Goal: Task Accomplishment & Management: Manage account settings

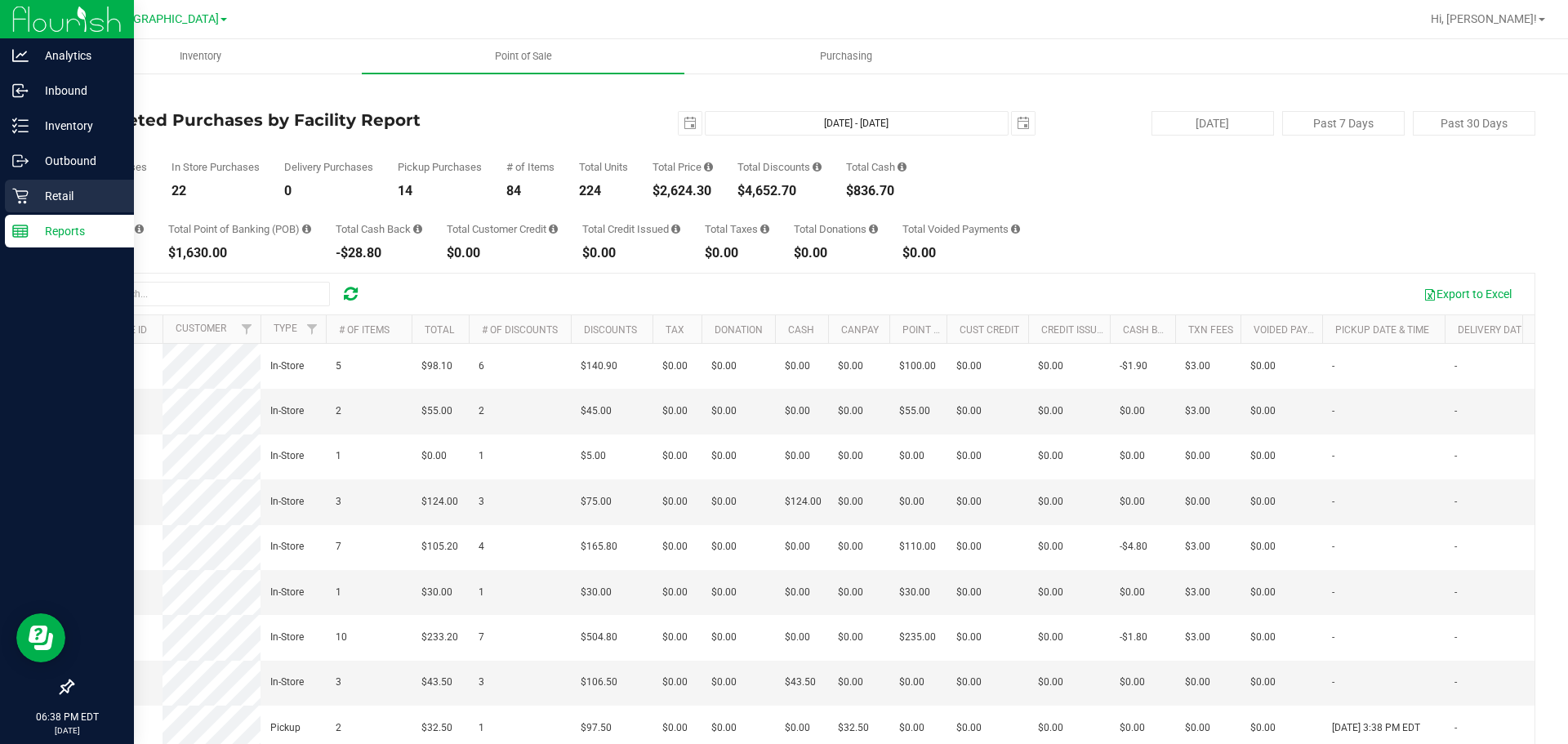
click at [38, 188] on p "Retail" at bounding box center [77, 196] width 98 height 20
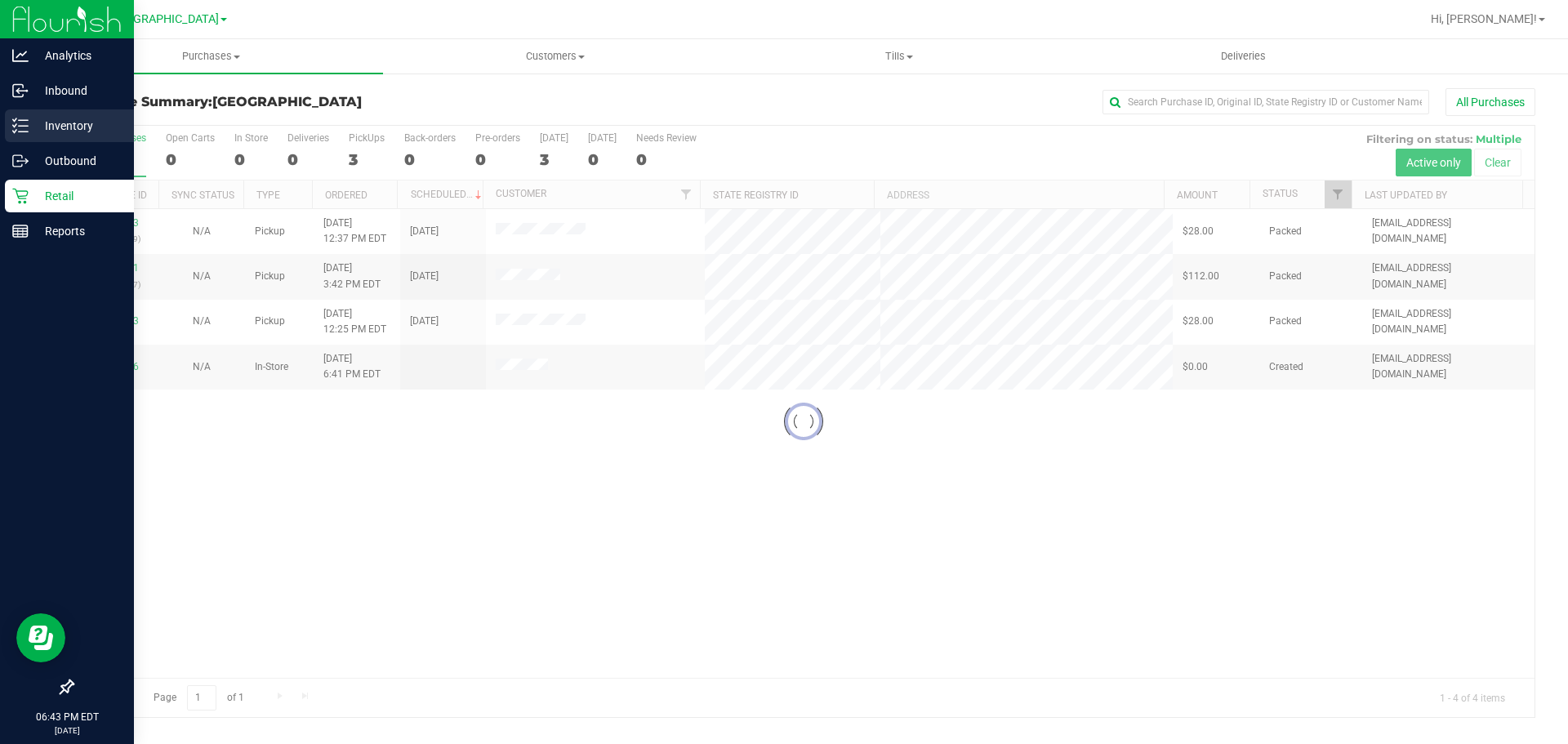
click at [22, 141] on div "Inventory" at bounding box center [69, 126] width 129 height 33
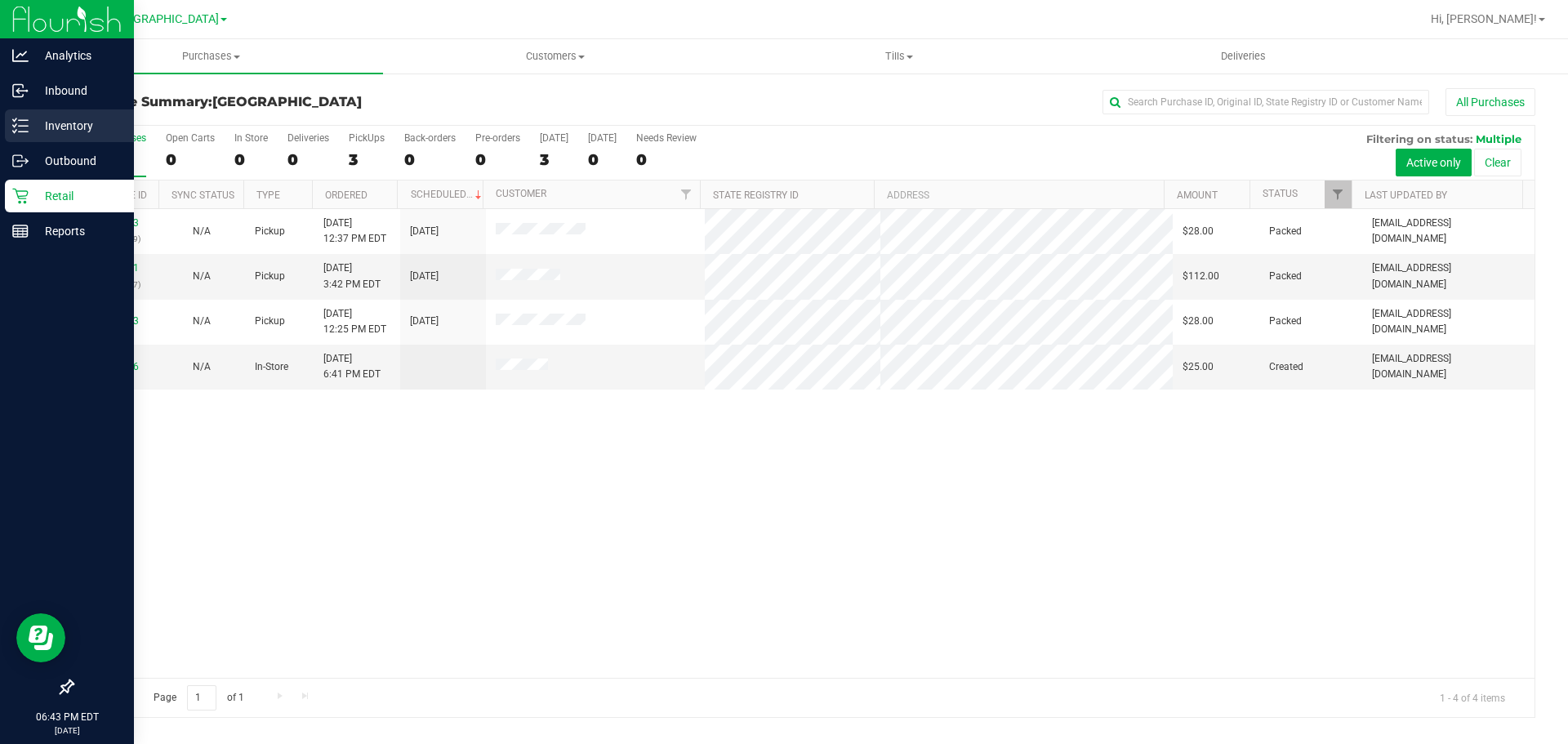
click at [19, 115] on div "Inventory" at bounding box center [69, 126] width 129 height 33
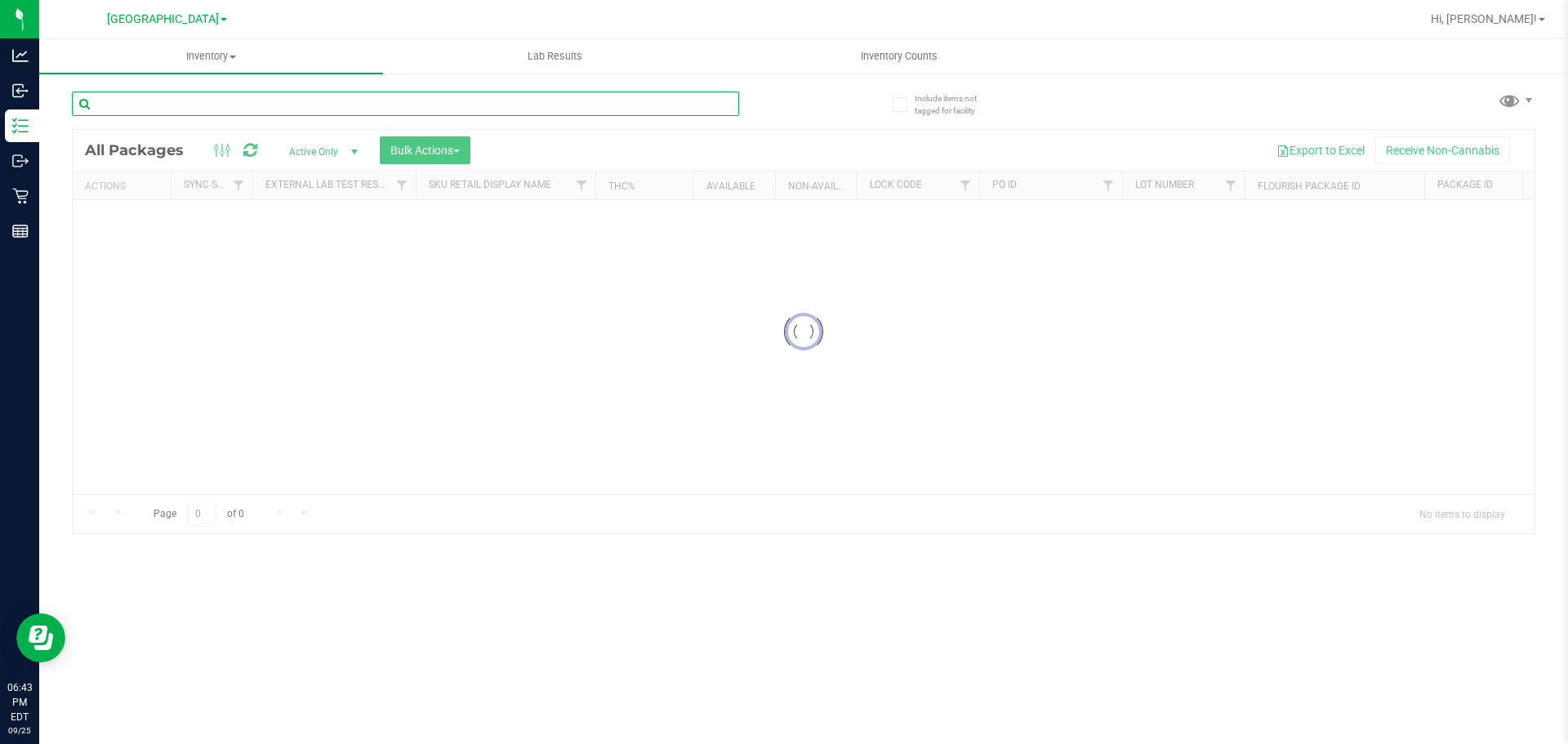
click at [176, 109] on input "text" at bounding box center [405, 104] width 667 height 25
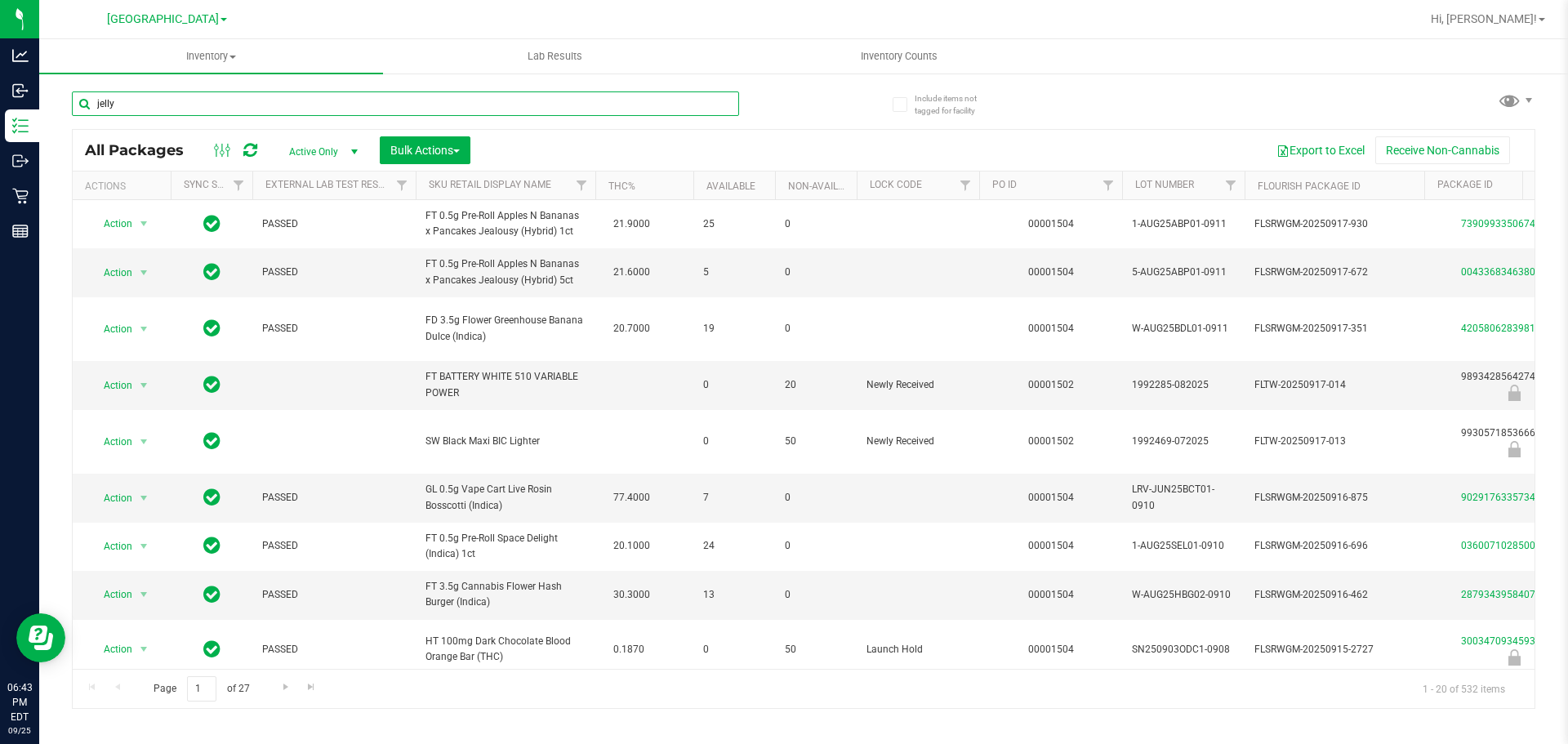
type input "jelly"
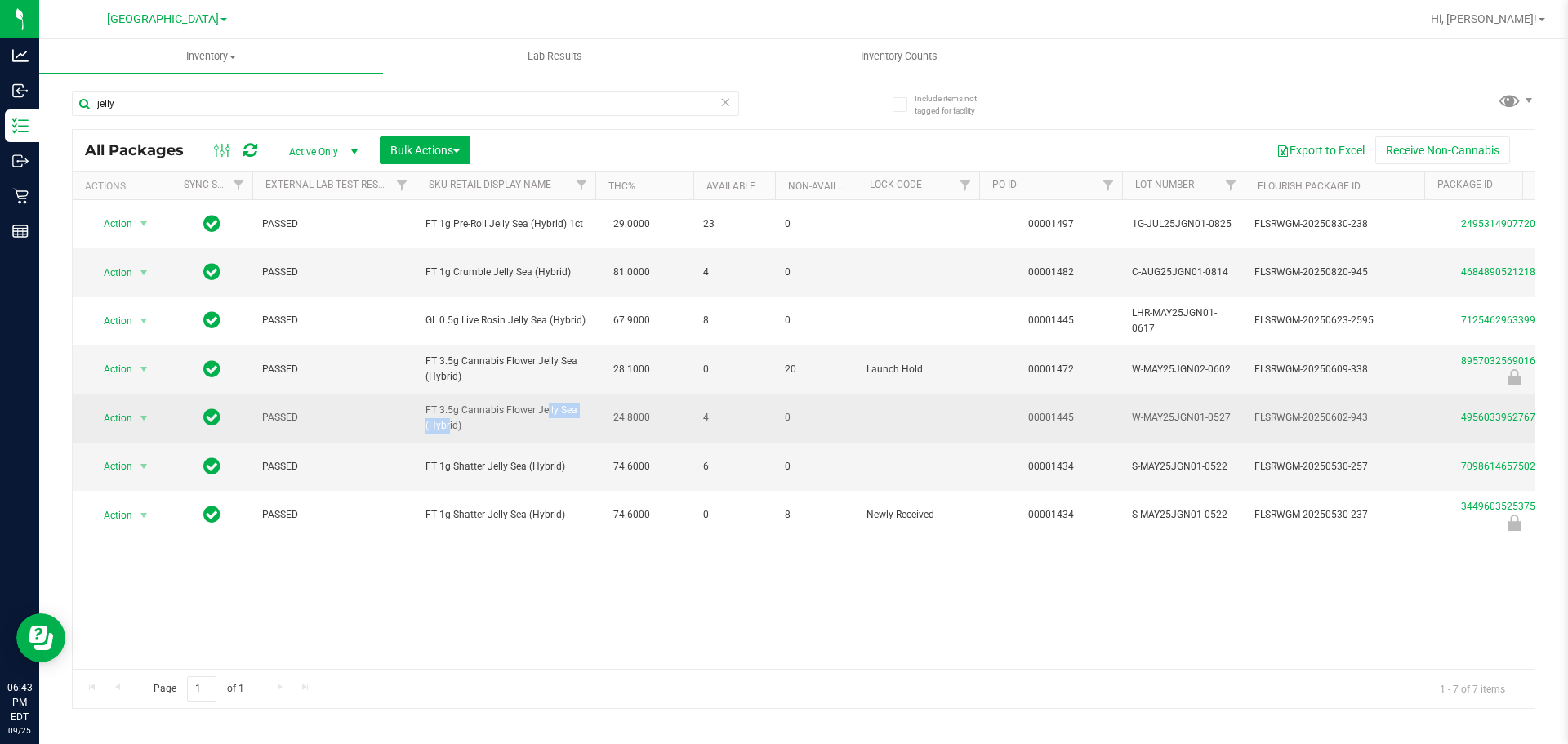
drag, startPoint x: 503, startPoint y: 407, endPoint x: 558, endPoint y: 415, distance: 55.6
click at [558, 415] on span "FT 3.5g Cannabis Flower Jelly Sea (Hybrid)" at bounding box center [505, 418] width 160 height 31
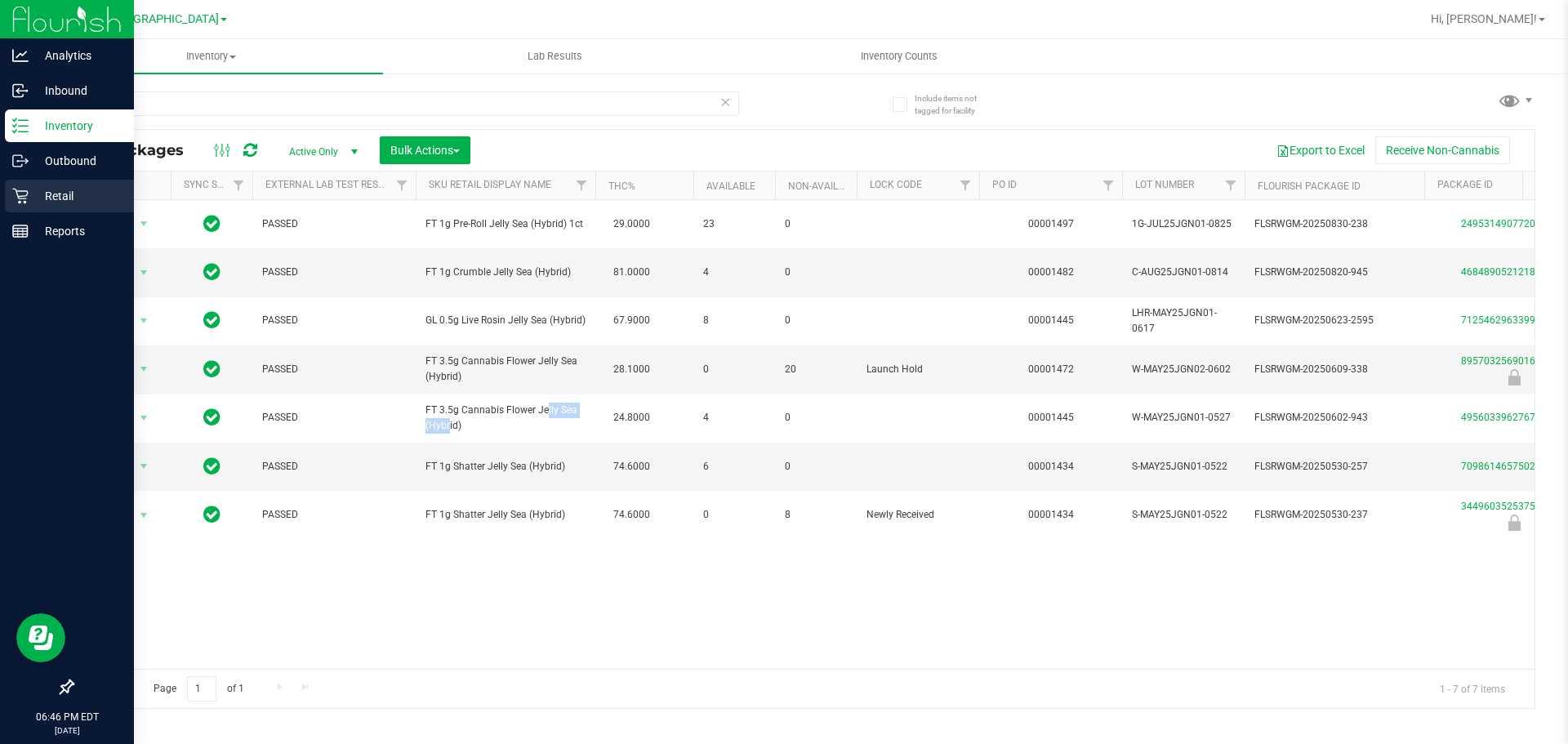
click at [16, 202] on icon at bounding box center [21, 196] width 16 height 16
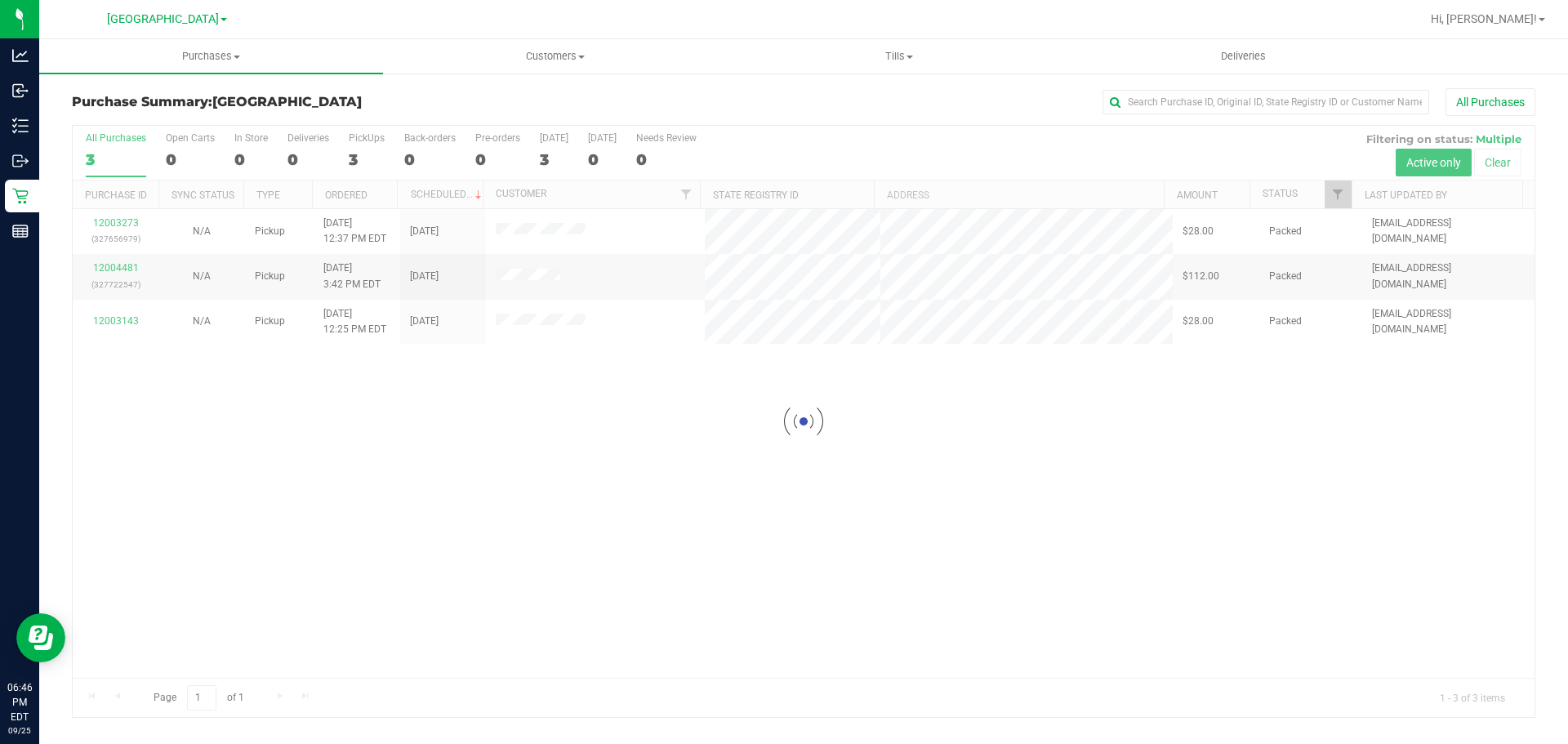
drag, startPoint x: 311, startPoint y: 97, endPoint x: 213, endPoint y: 105, distance: 98.3
click at [213, 105] on h3 "Purchase Summary: [GEOGRAPHIC_DATA]" at bounding box center [315, 102] width 487 height 15
click at [430, 479] on div at bounding box center [803, 421] width 1462 height 591
click at [558, 464] on div at bounding box center [803, 421] width 1462 height 591
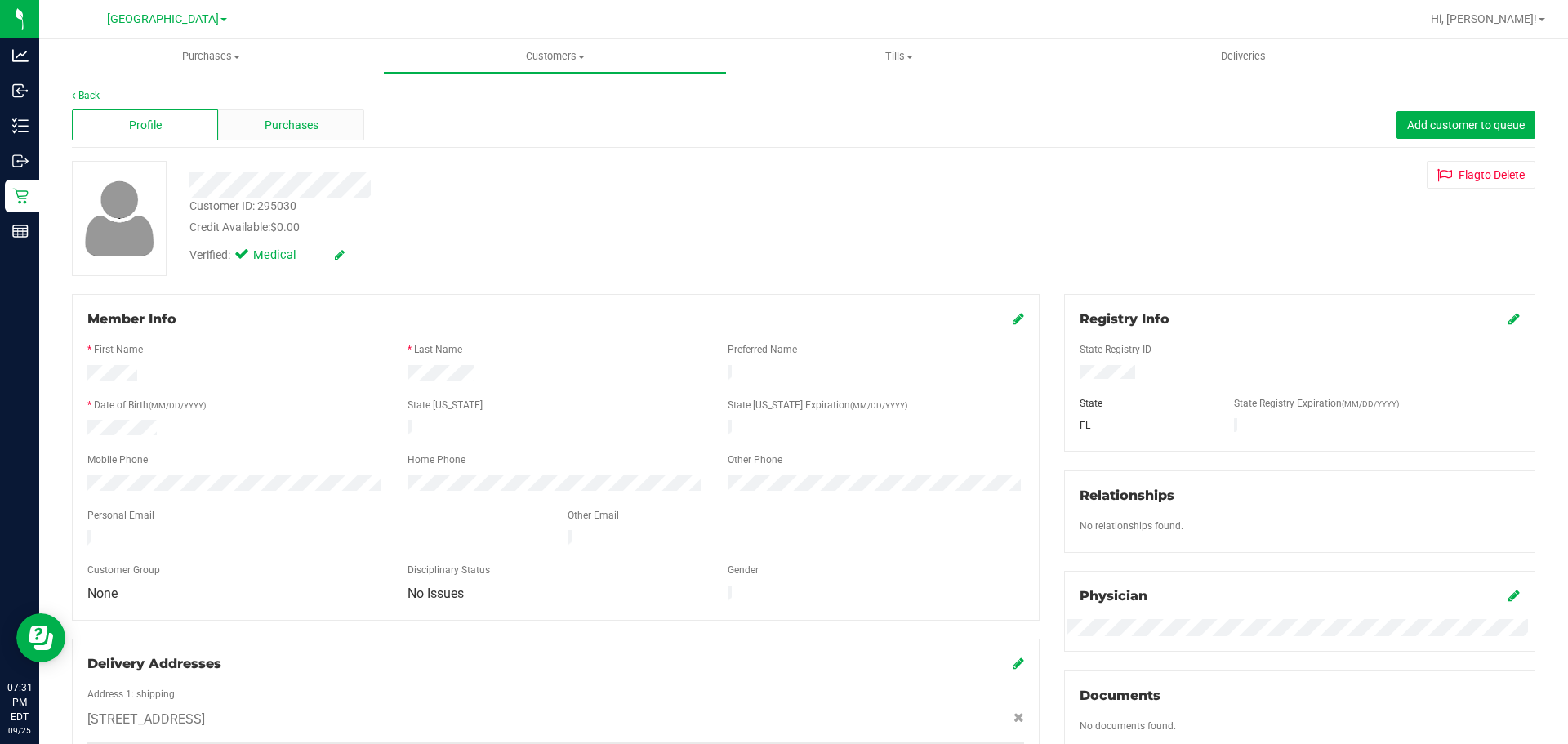
click at [291, 127] on span "Purchases" at bounding box center [291, 125] width 54 height 17
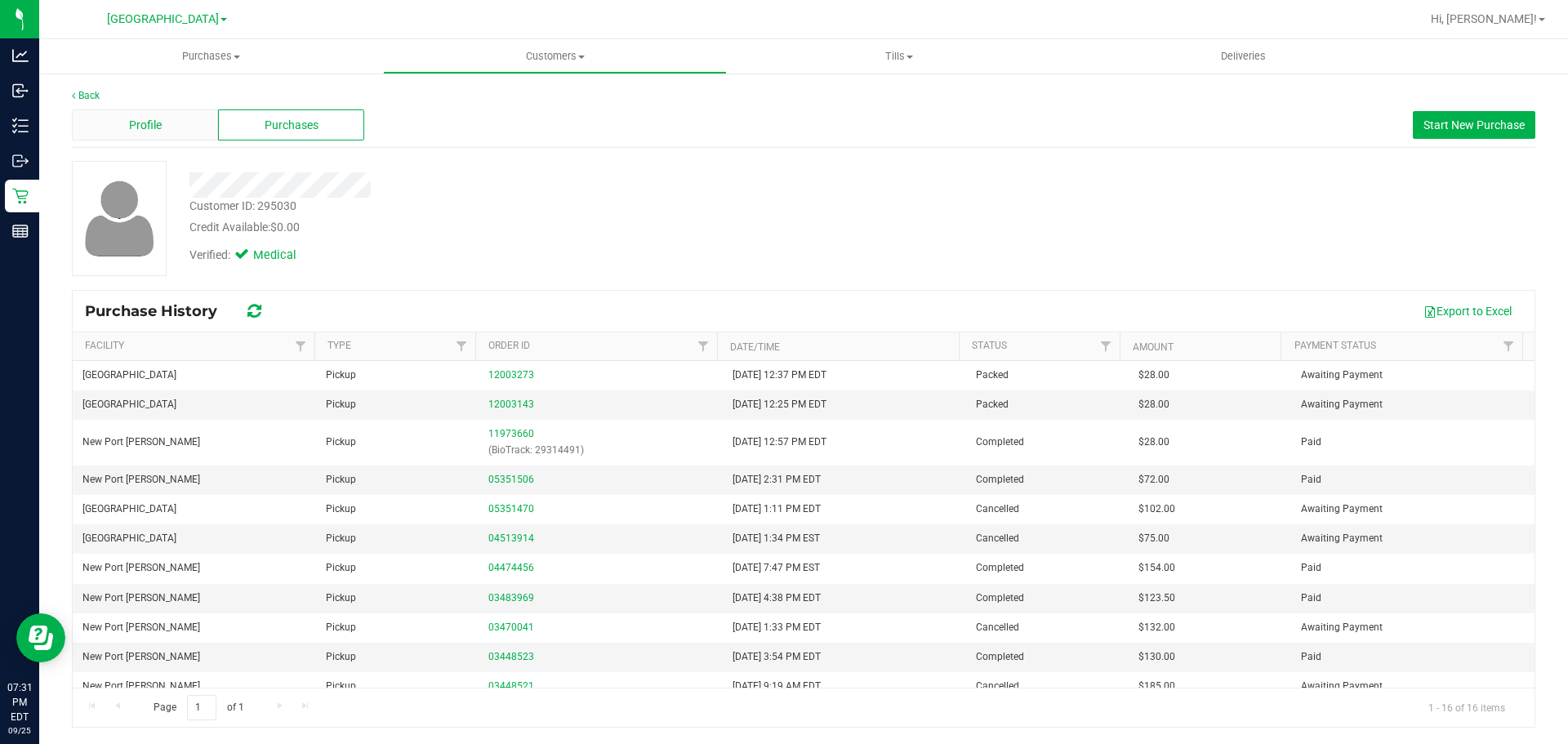
click at [170, 119] on div "Profile" at bounding box center [144, 125] width 146 height 31
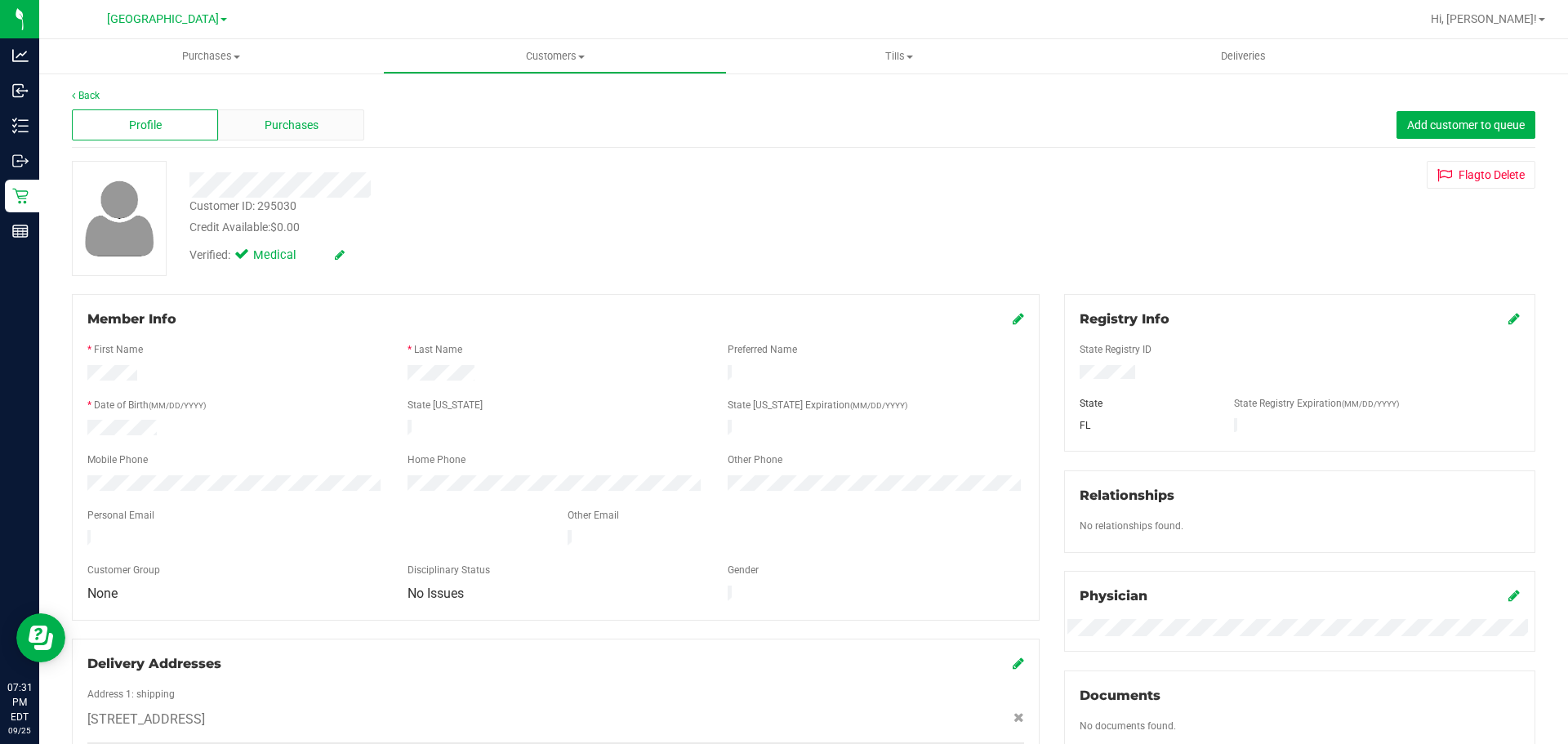
click at [274, 125] on span "Purchases" at bounding box center [291, 125] width 54 height 17
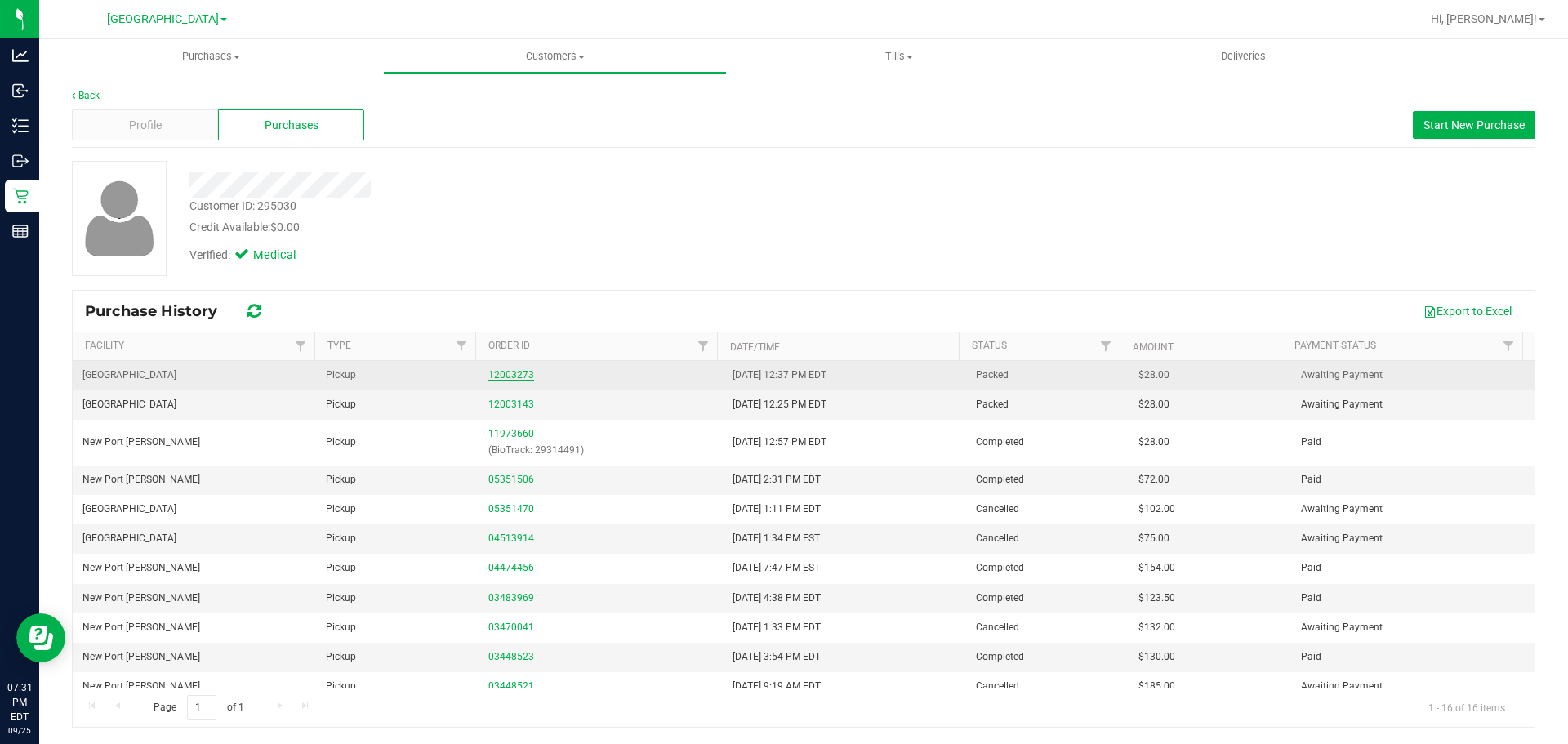
click at [509, 374] on link "12003273" at bounding box center [510, 375] width 45 height 12
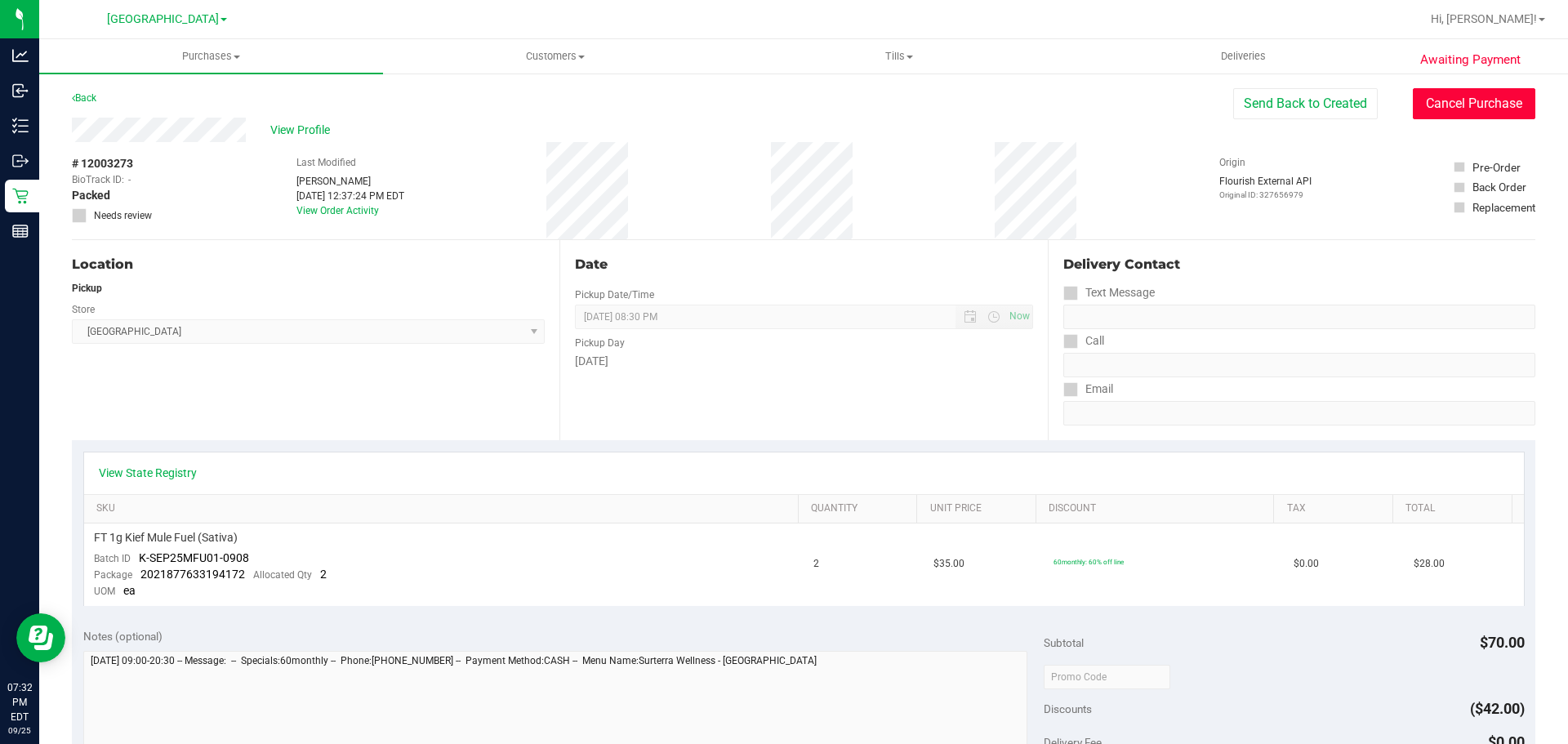
click at [1502, 96] on button "Cancel Purchase" at bounding box center [1473, 104] width 123 height 31
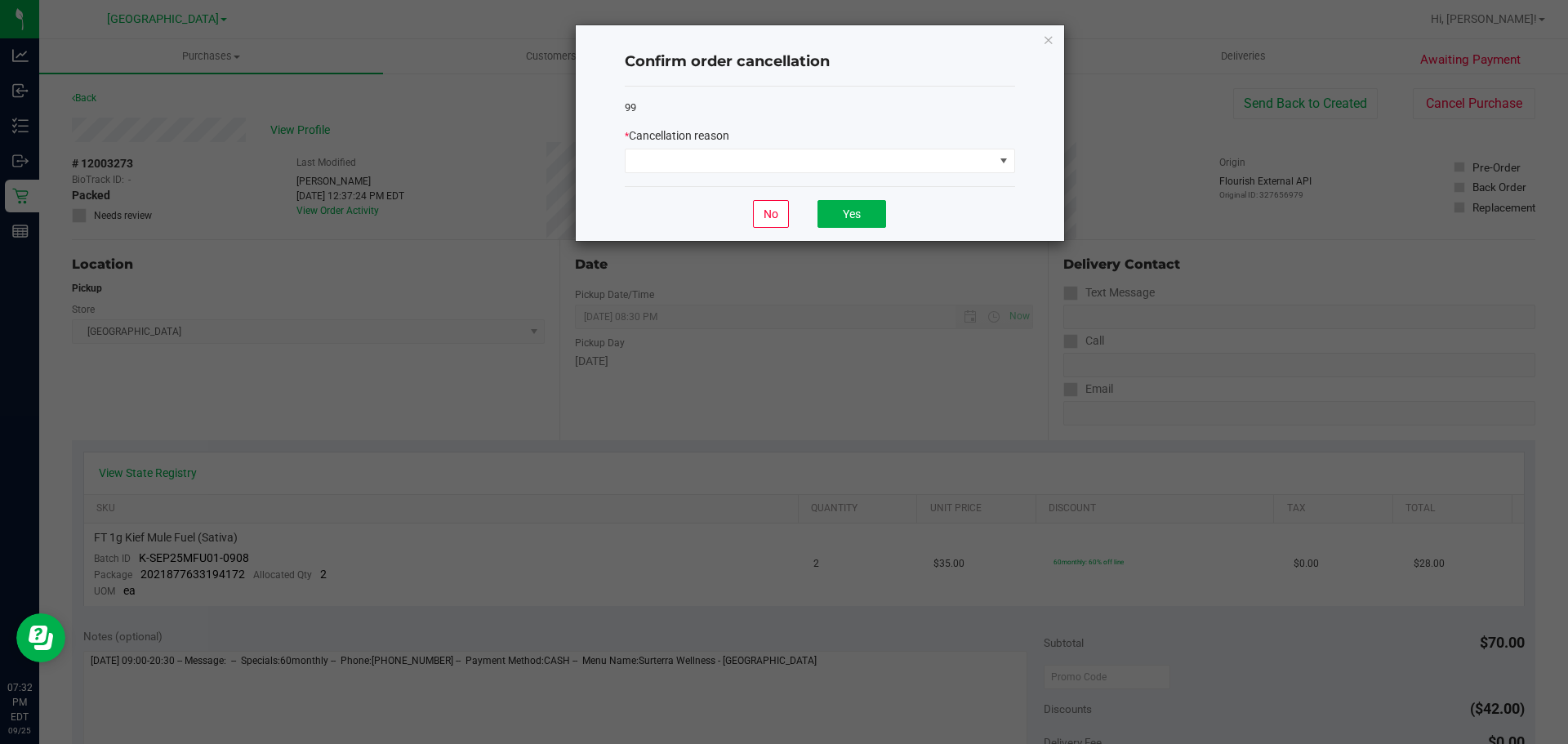
click at [736, 144] on div "* Cancellation reason" at bounding box center [819, 135] width 390 height 17
click at [729, 167] on span at bounding box center [810, 161] width 369 height 23
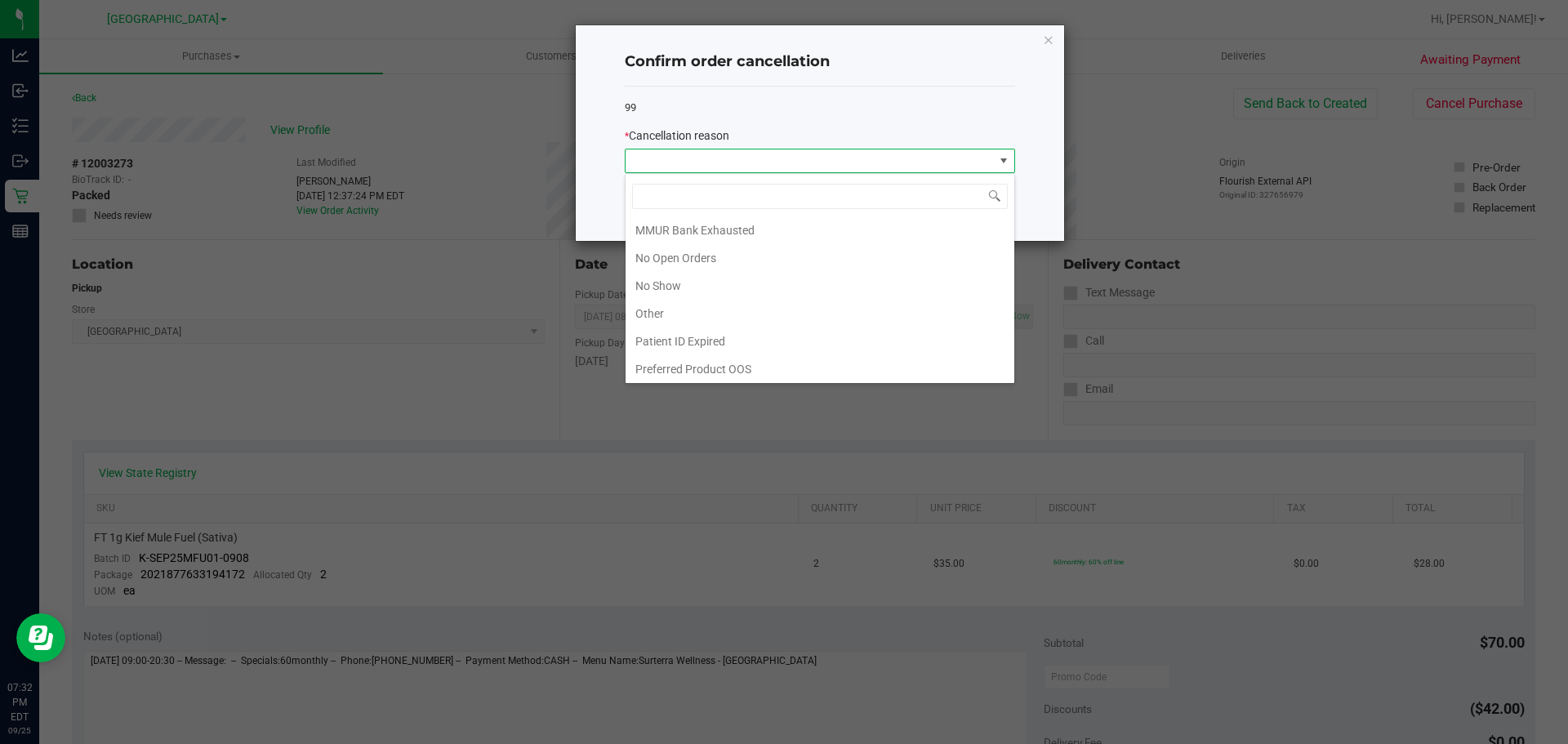
scroll to position [115, 0]
click at [685, 286] on li "No Show" at bounding box center [819, 284] width 388 height 28
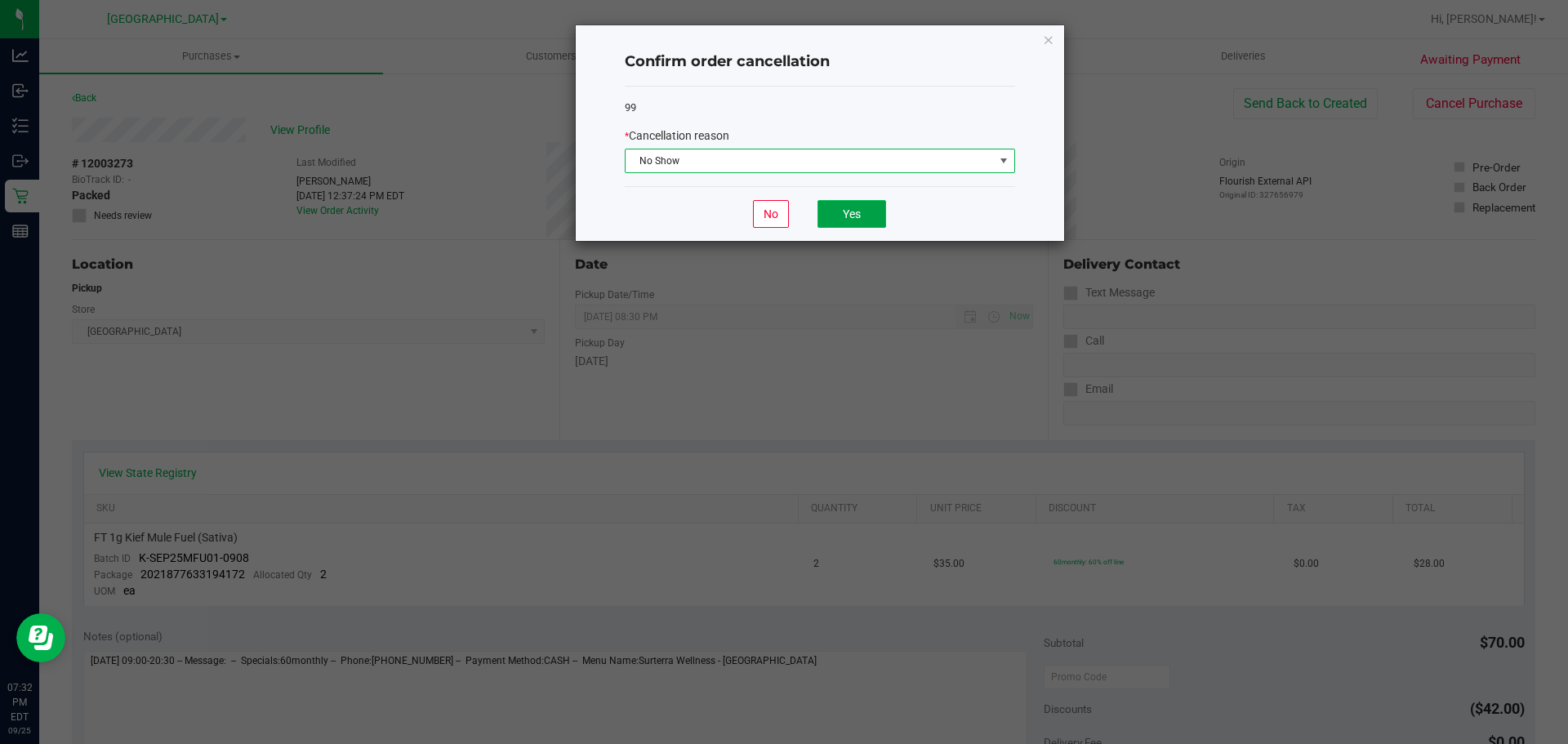
click at [857, 212] on button "Yes" at bounding box center [851, 214] width 68 height 28
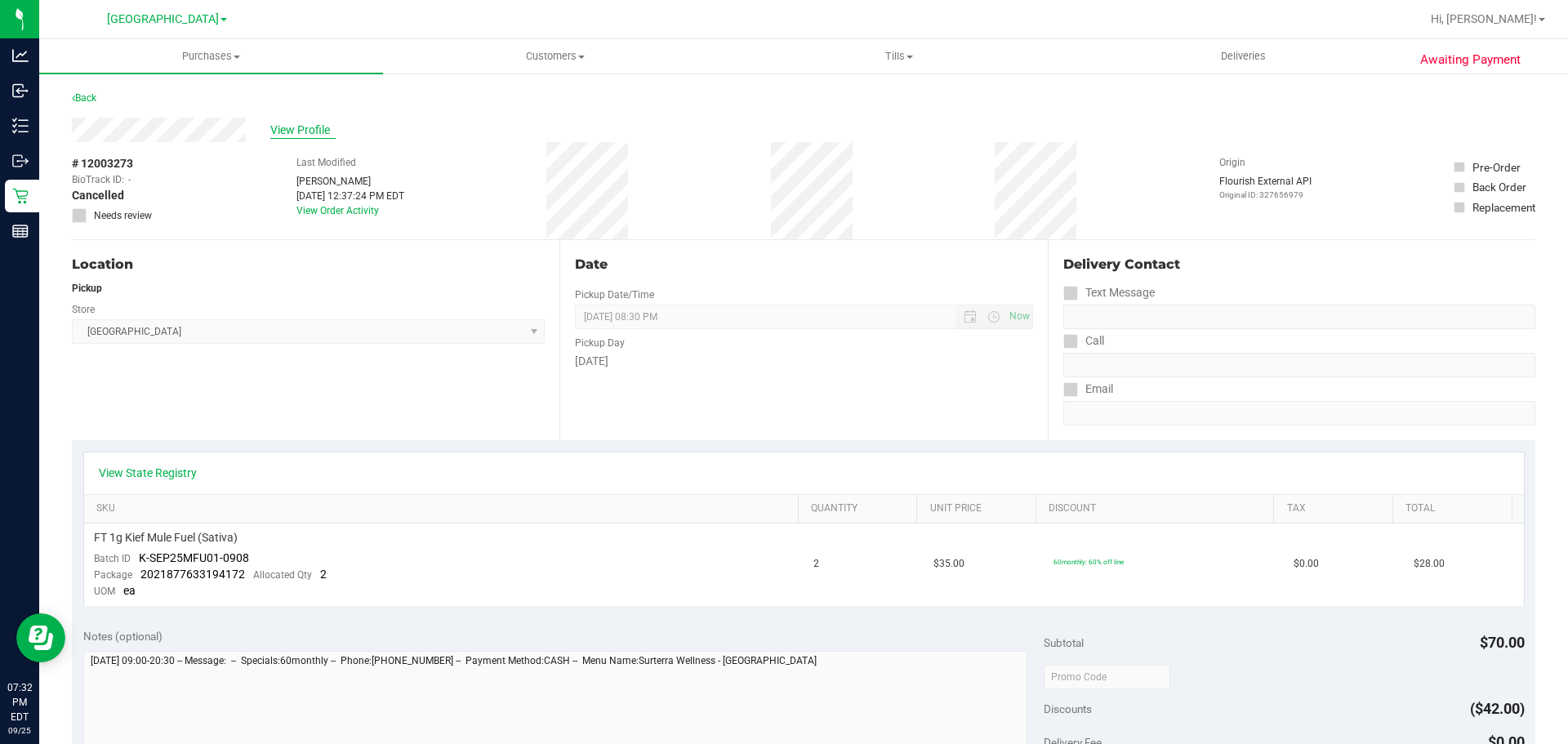
click at [291, 132] on span "View Profile" at bounding box center [303, 130] width 65 height 17
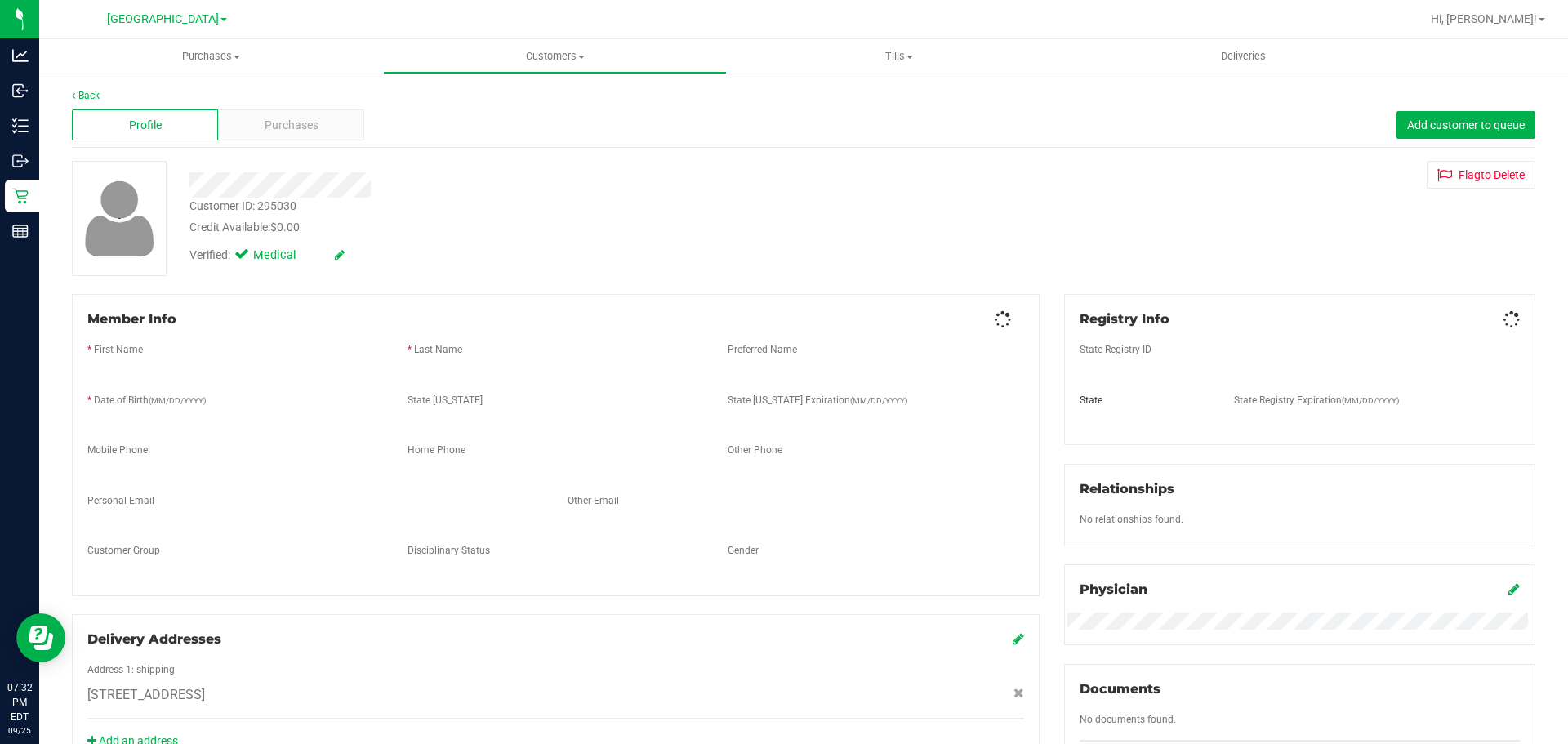
click at [297, 130] on span "Purchases" at bounding box center [291, 125] width 54 height 17
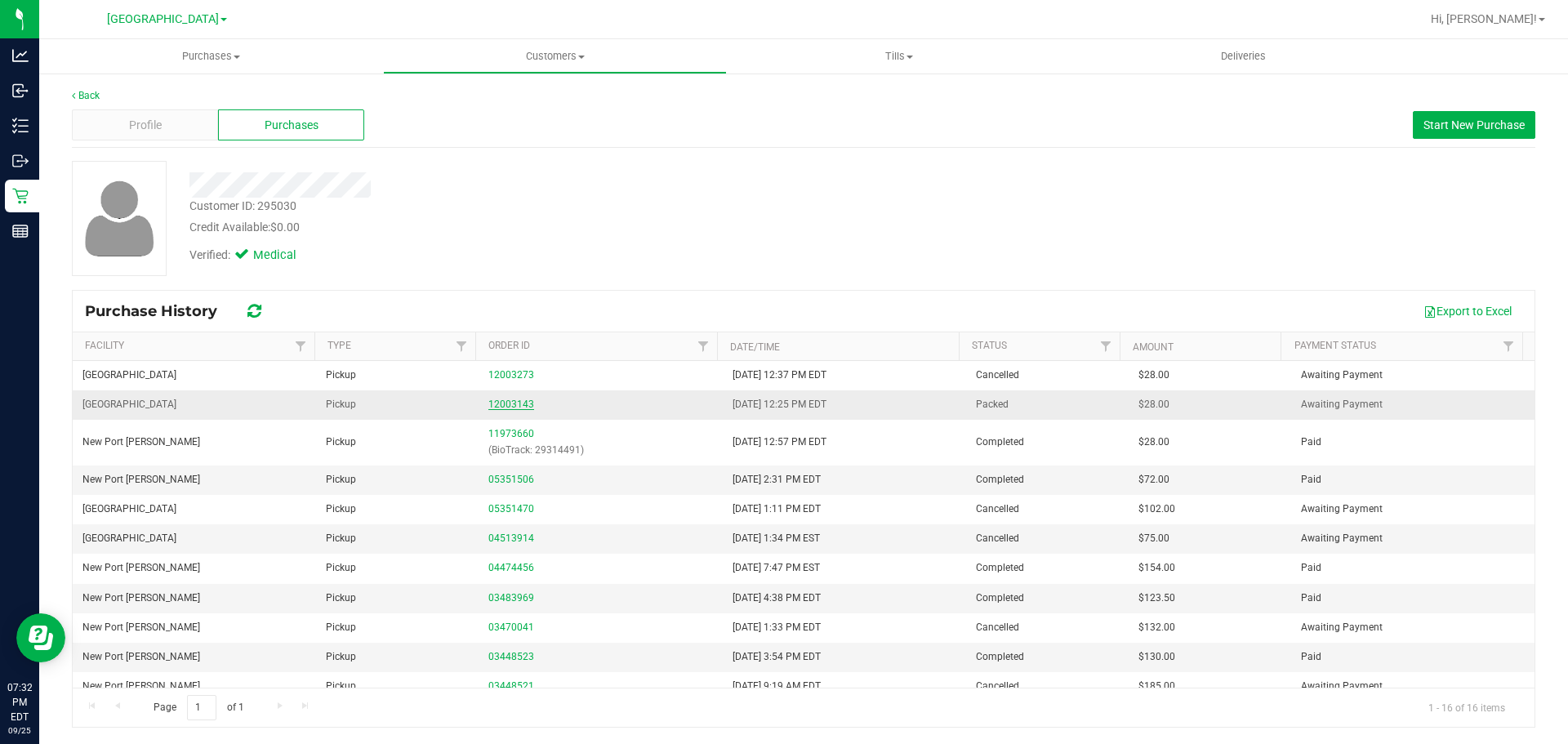
click at [504, 406] on link "12003143" at bounding box center [510, 404] width 45 height 12
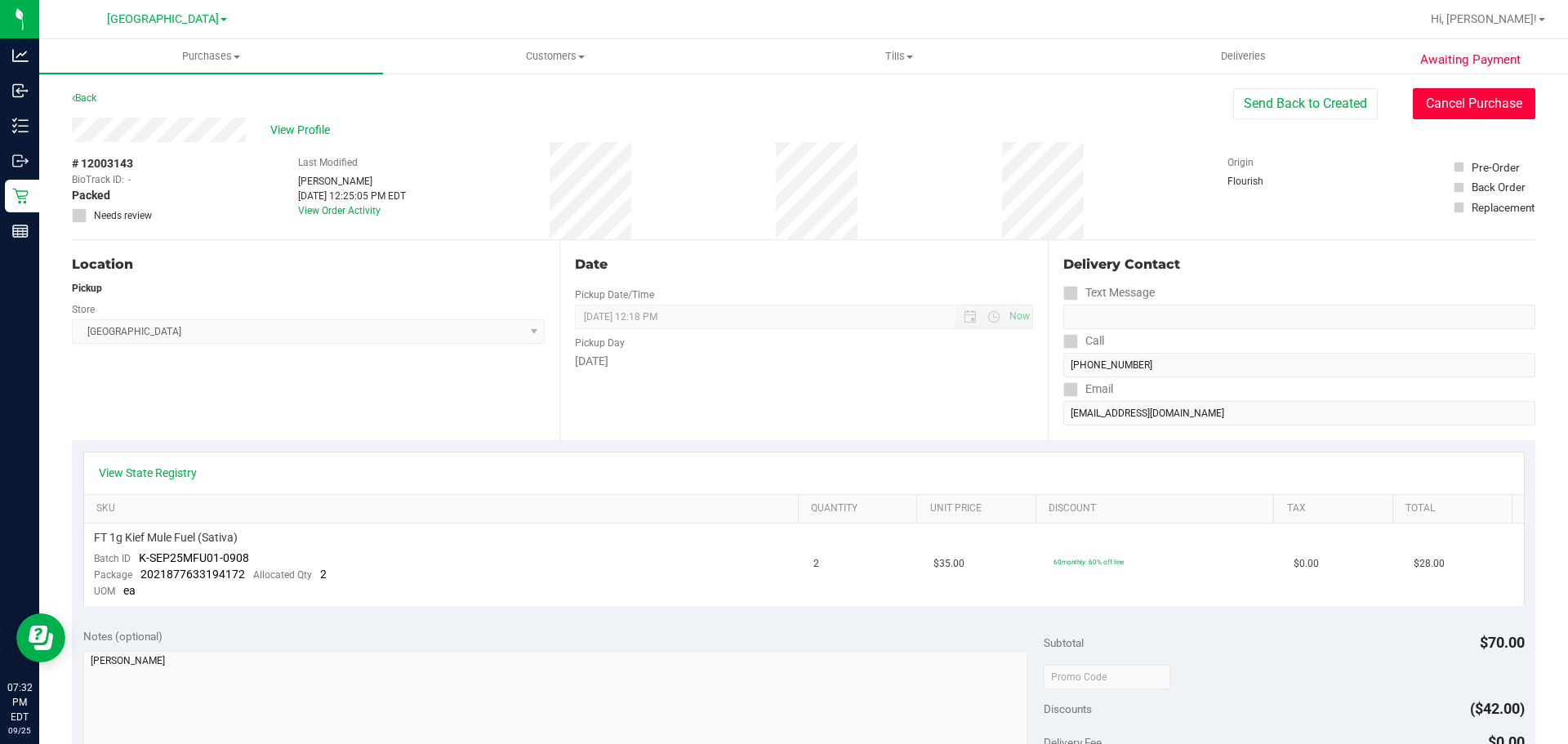
click at [1438, 115] on button "Cancel Purchase" at bounding box center [1473, 104] width 123 height 31
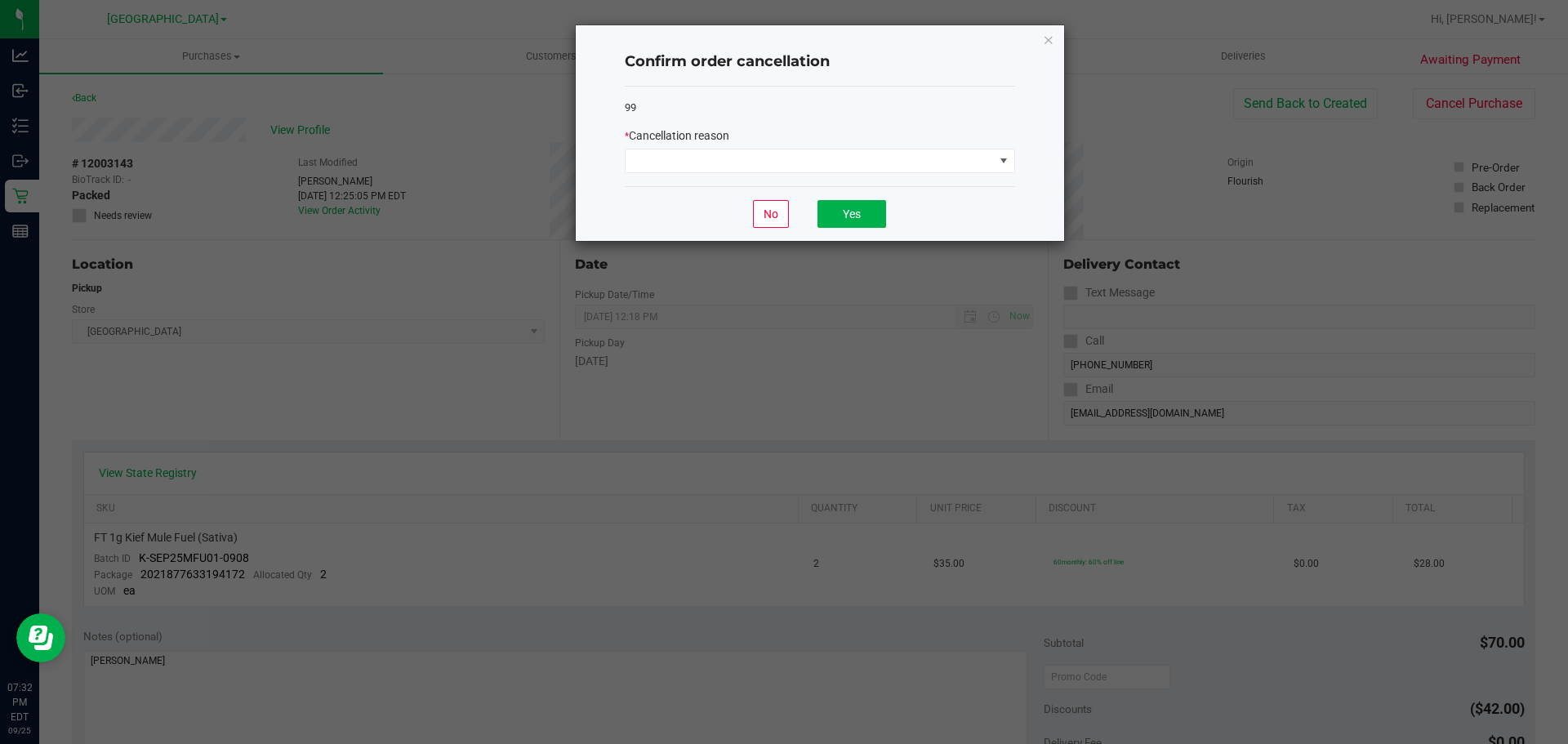
click at [848, 141] on div "* Cancellation reason" at bounding box center [819, 135] width 390 height 17
click at [824, 151] on span at bounding box center [810, 161] width 369 height 23
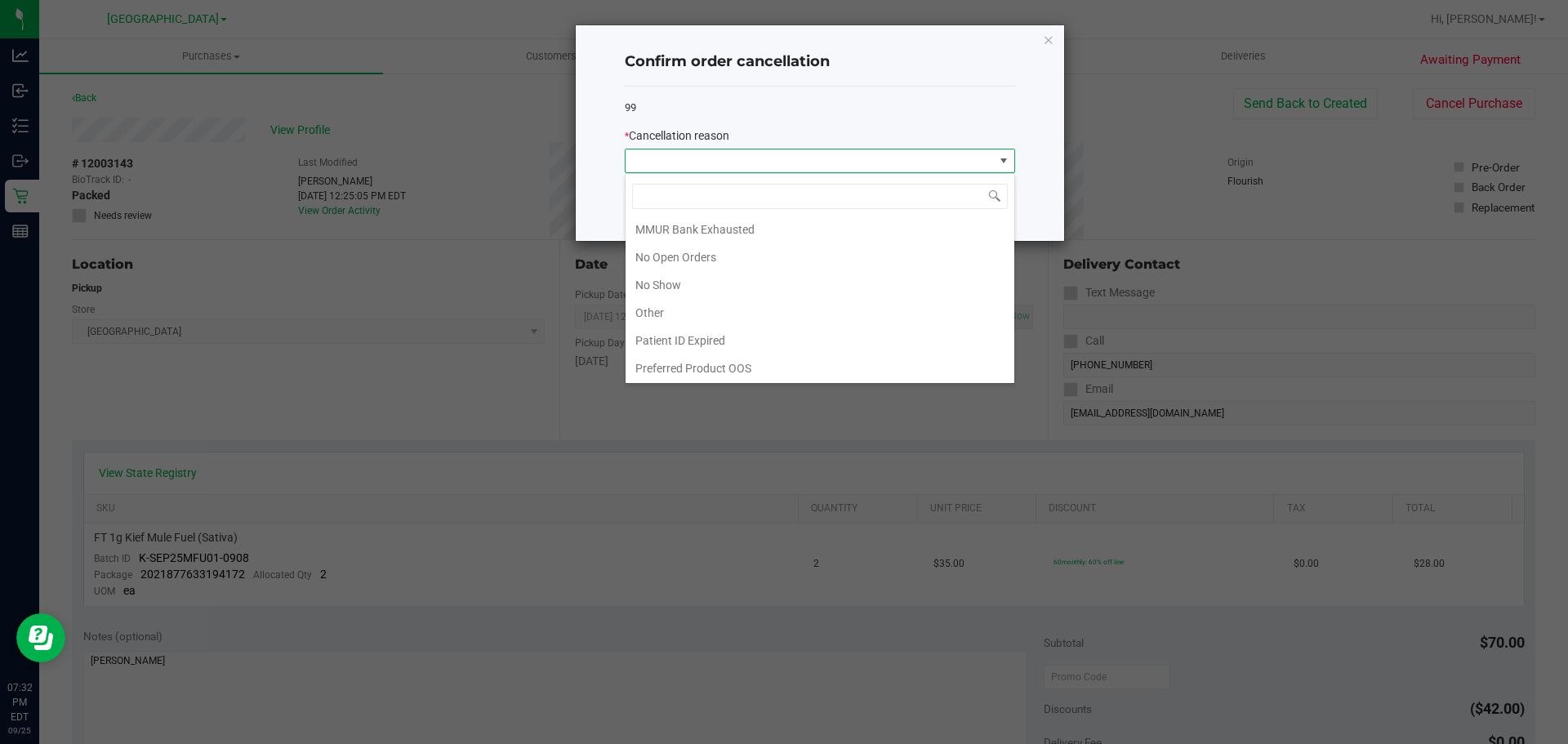
scroll to position [115, 0]
click at [696, 298] on li "Other" at bounding box center [819, 311] width 388 height 28
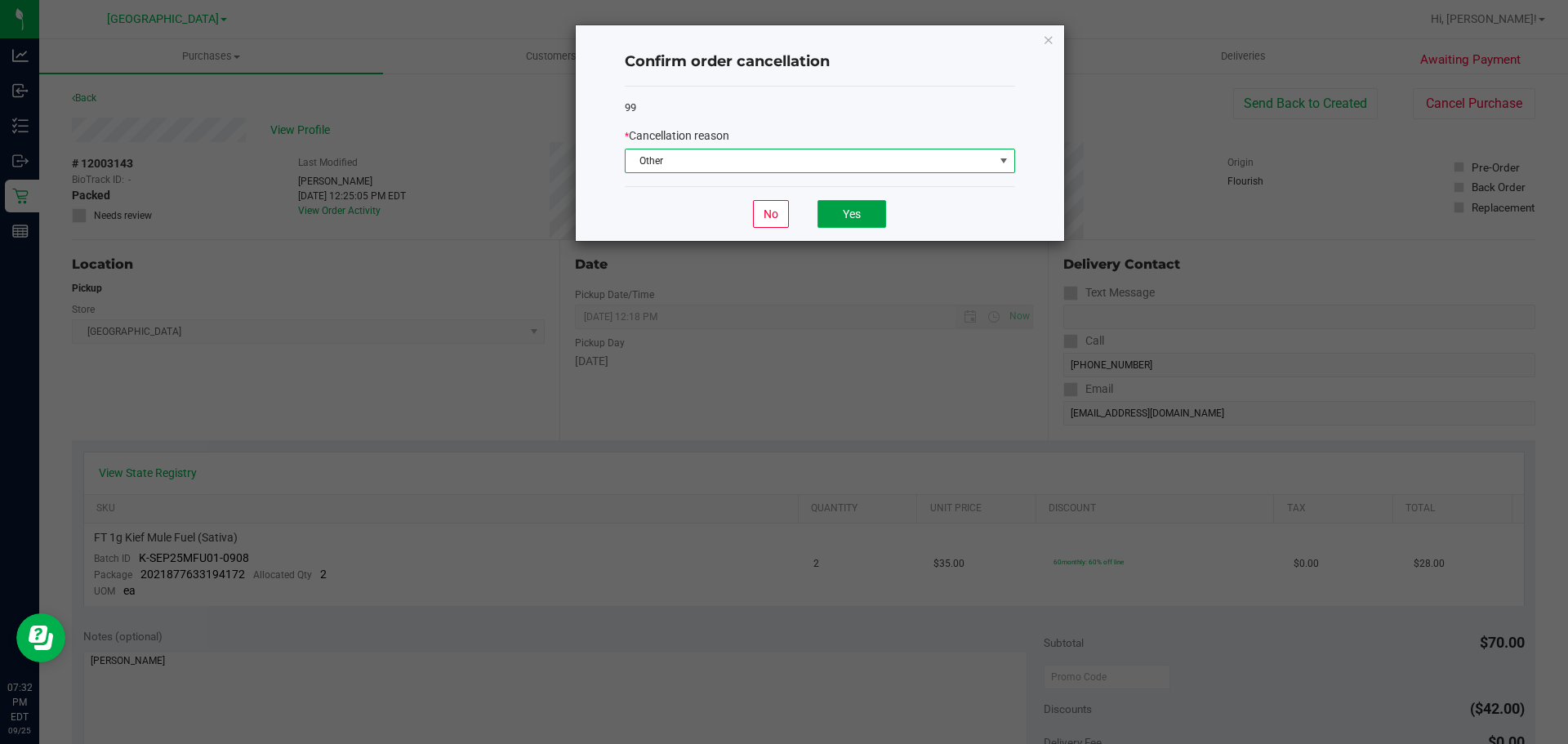
click at [861, 227] on button "Yes" at bounding box center [851, 214] width 68 height 28
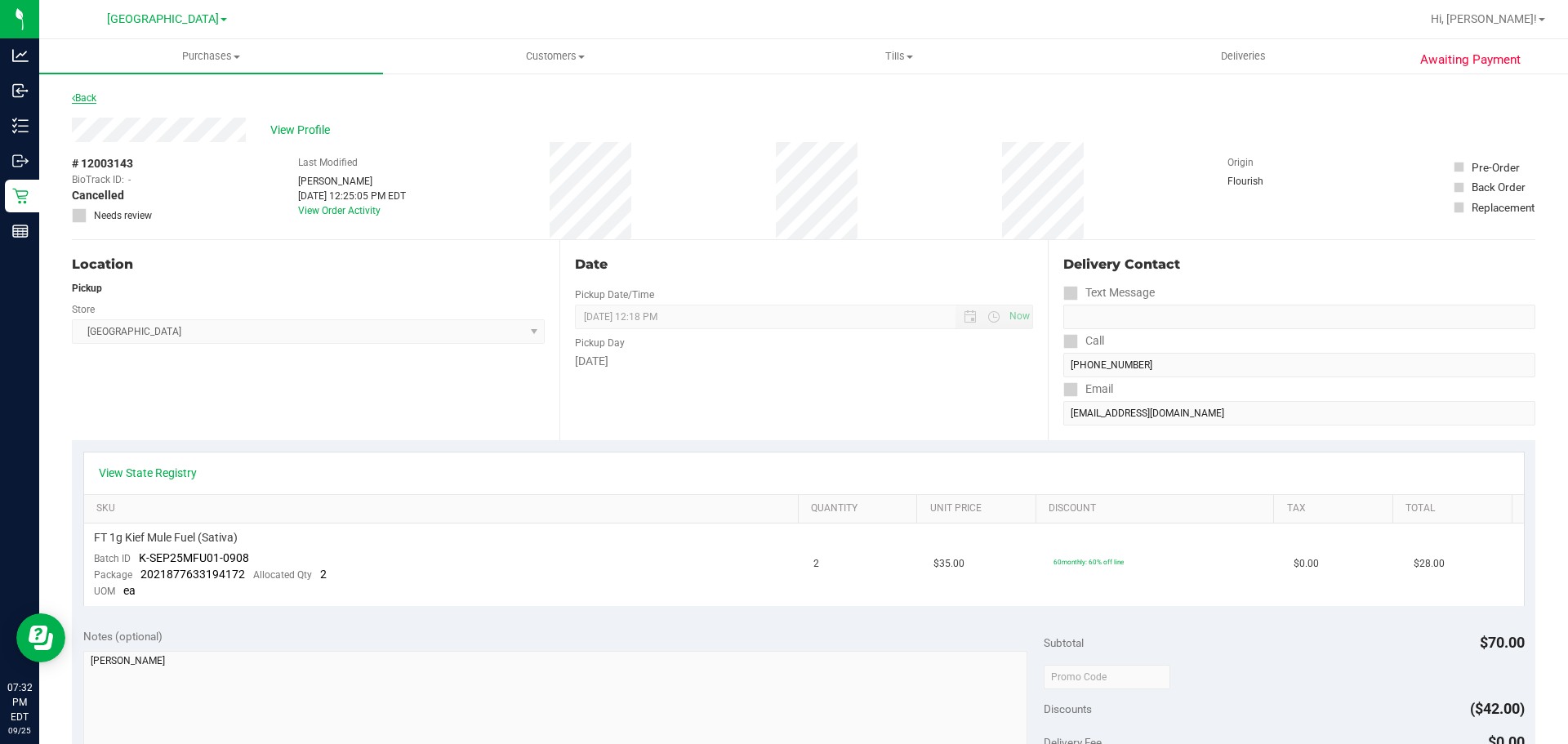
click at [92, 98] on link "Back" at bounding box center [84, 98] width 25 height 12
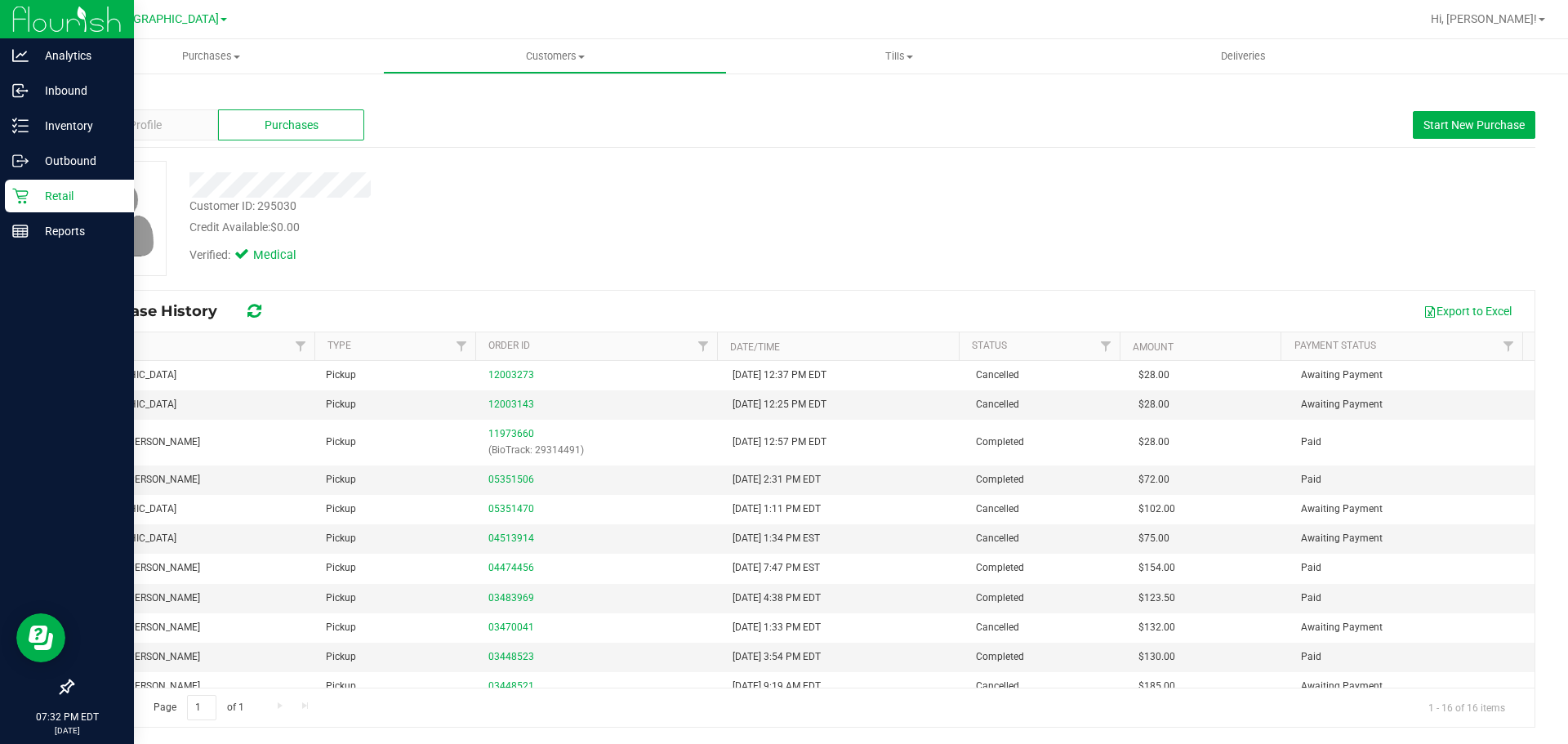
click at [35, 191] on p "Retail" at bounding box center [77, 196] width 98 height 20
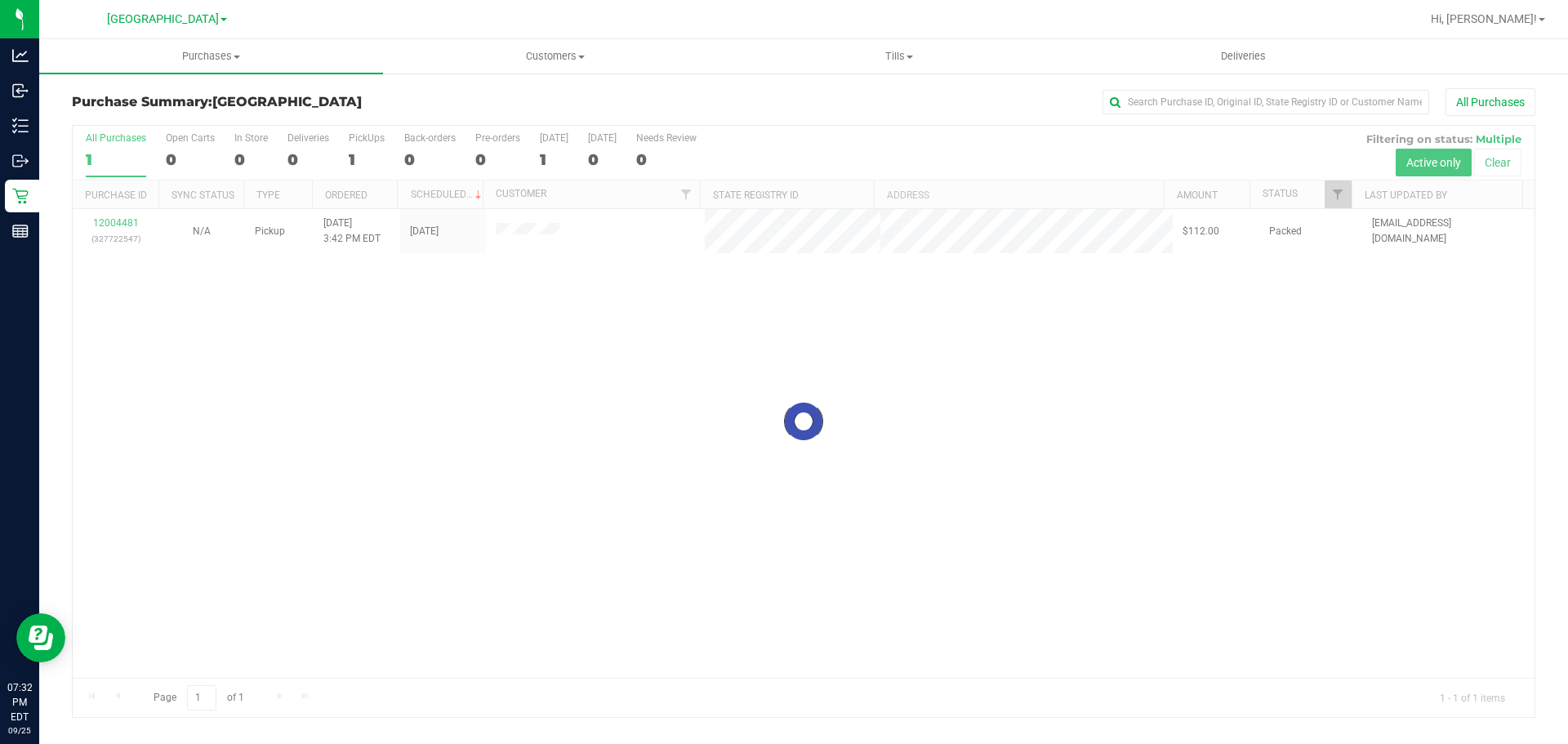
click at [520, 229] on div at bounding box center [803, 421] width 1462 height 591
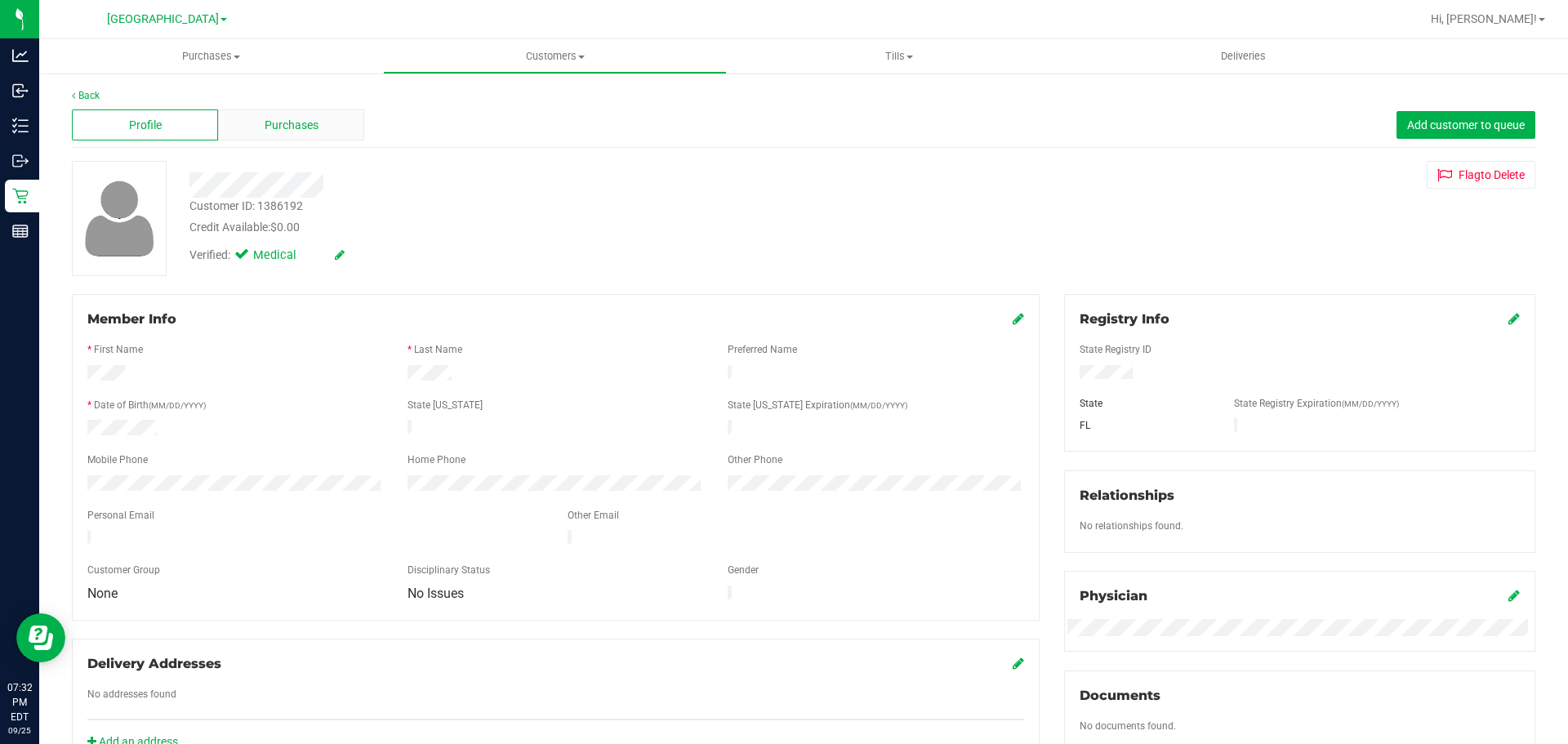
click at [296, 122] on span "Purchases" at bounding box center [291, 125] width 54 height 17
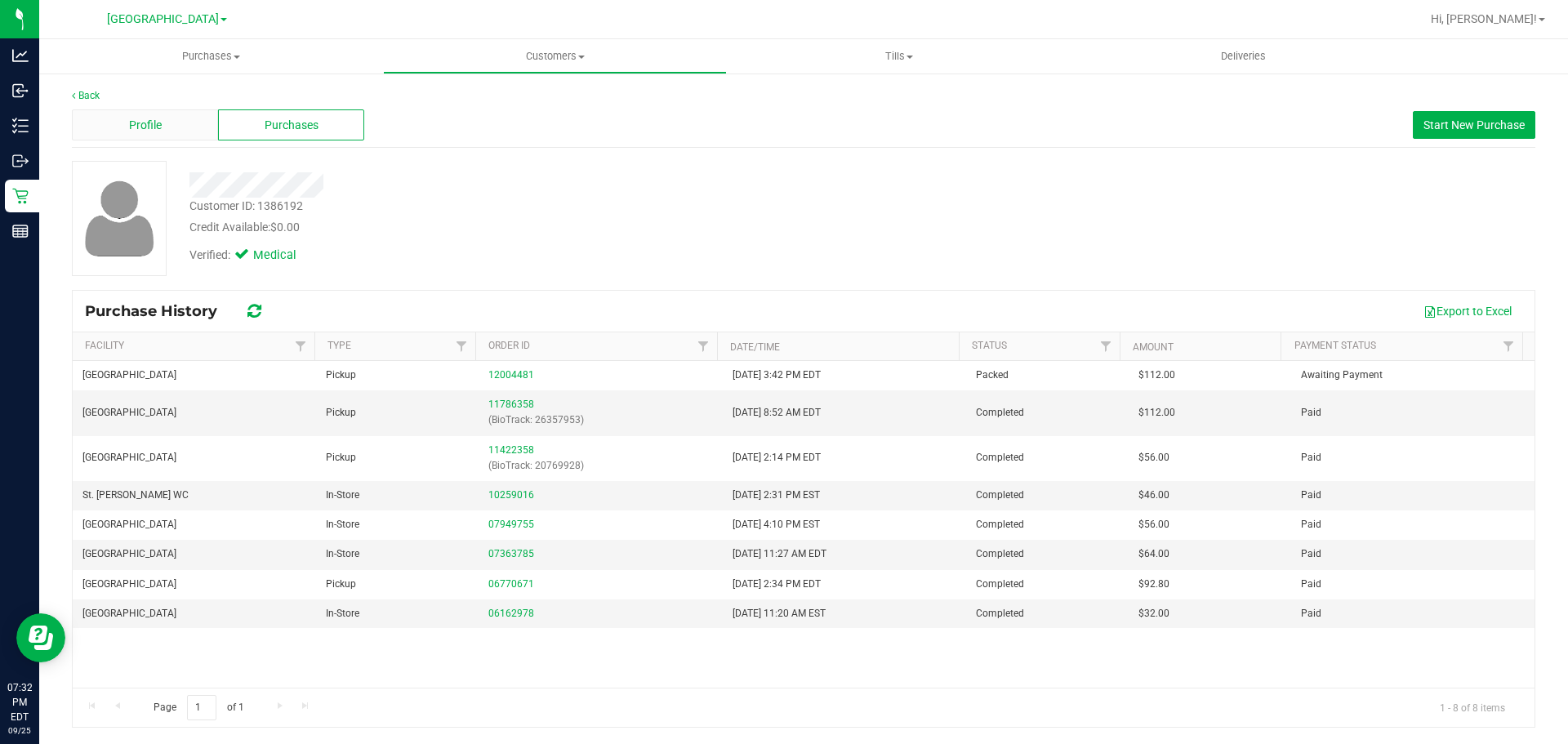
click at [157, 125] on span "Profile" at bounding box center [145, 125] width 33 height 17
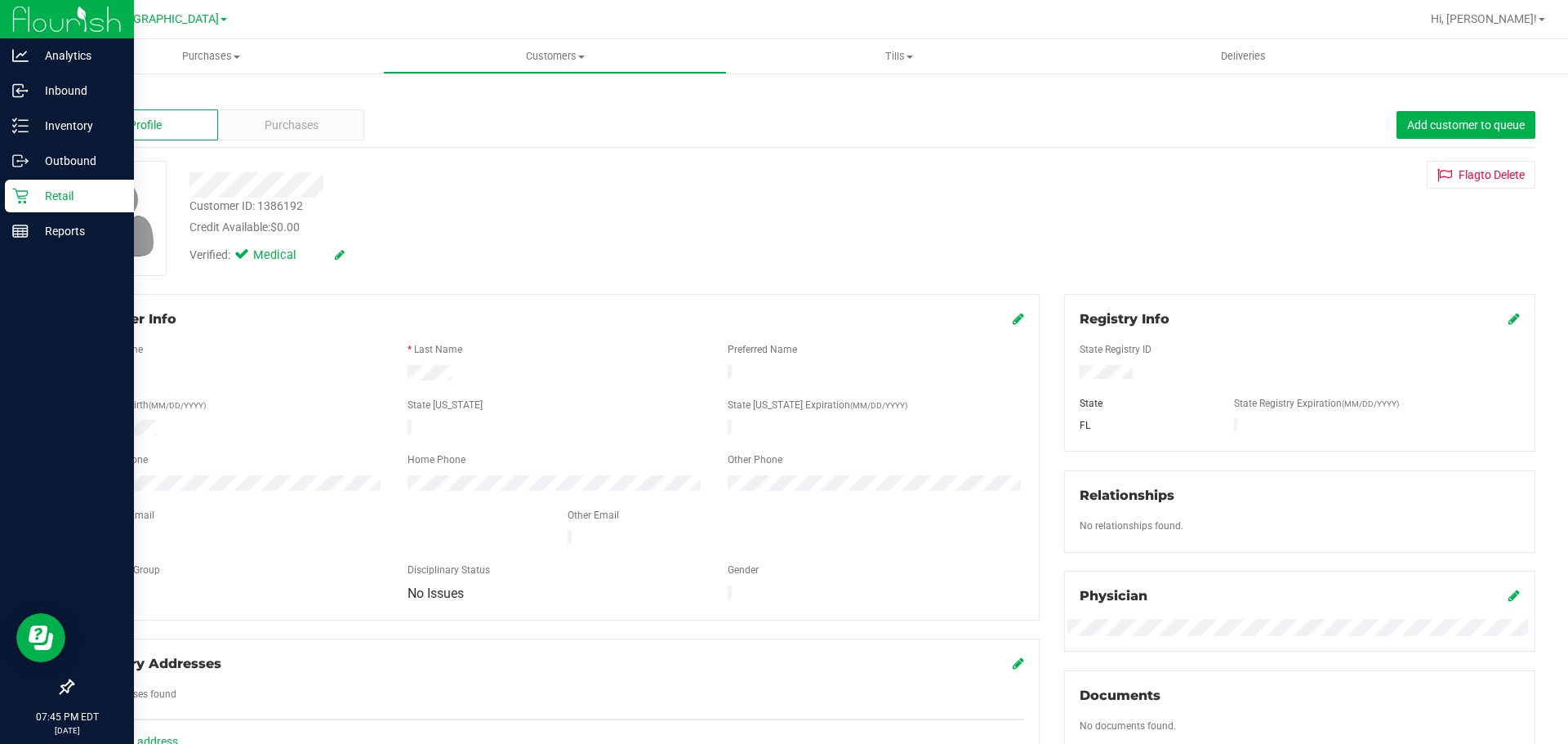
click at [65, 182] on div "Retail" at bounding box center [69, 196] width 129 height 33
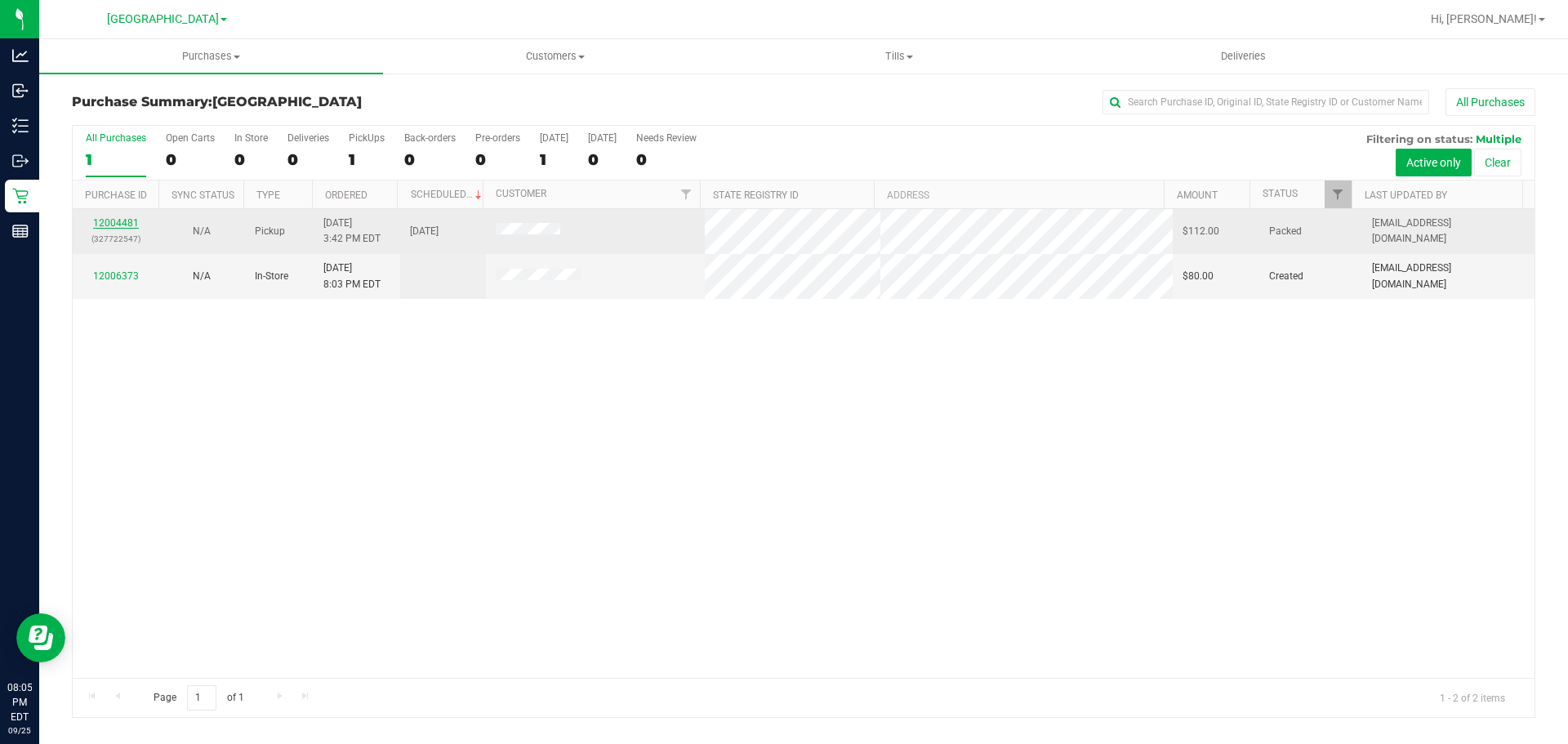
click at [111, 217] on link "12004481" at bounding box center [115, 223] width 45 height 12
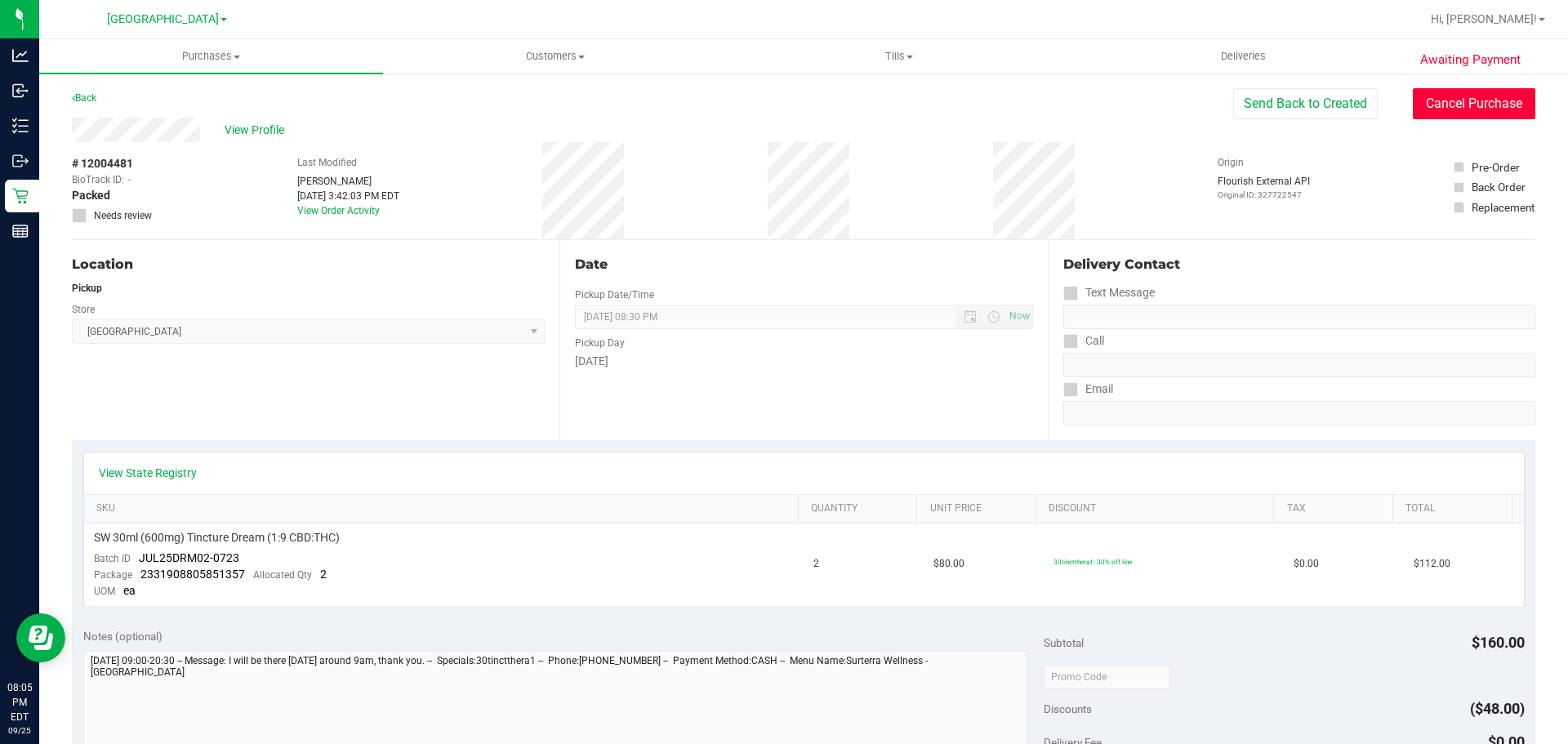
click at [1435, 116] on button "Cancel Purchase" at bounding box center [1473, 104] width 123 height 31
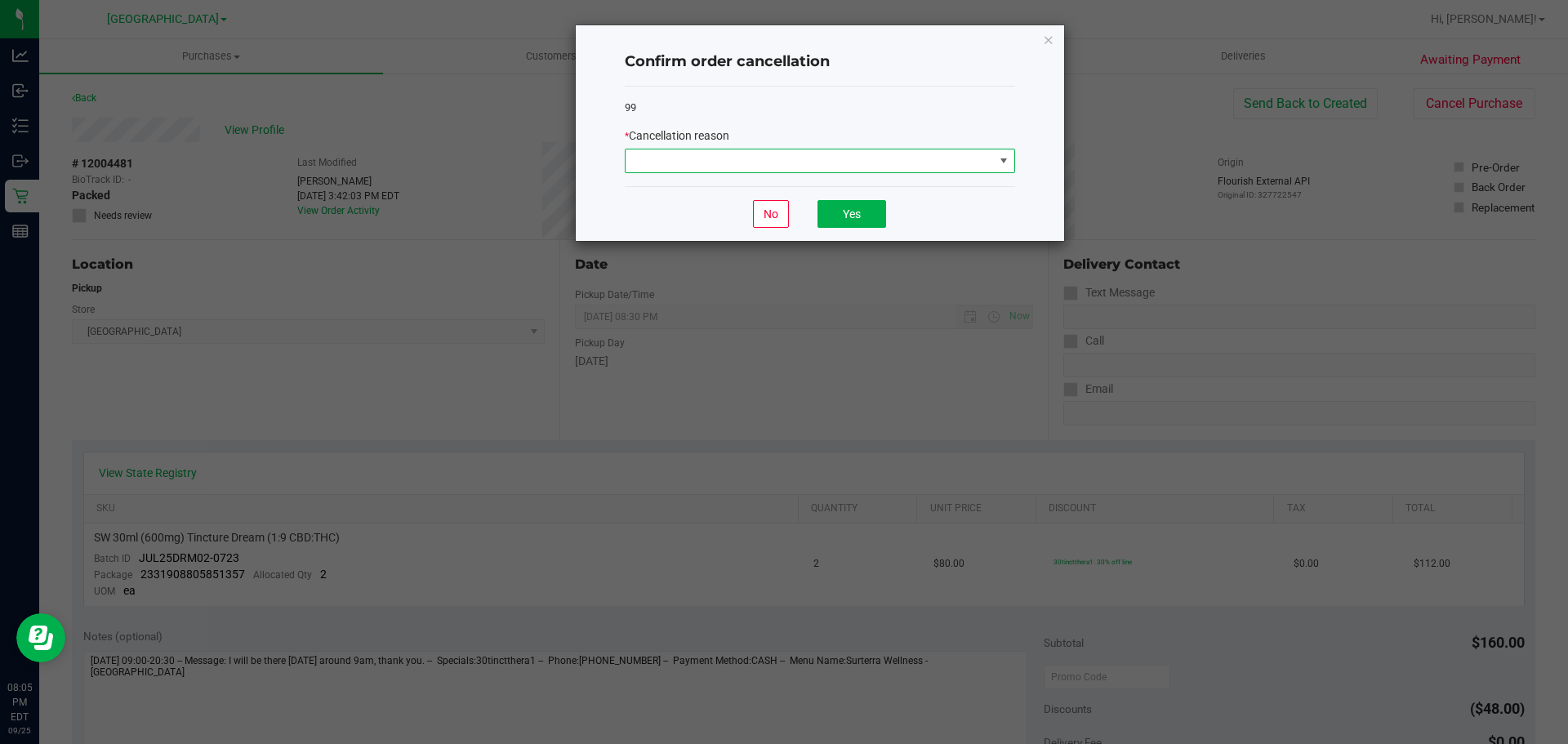
click at [923, 150] on span at bounding box center [810, 161] width 369 height 23
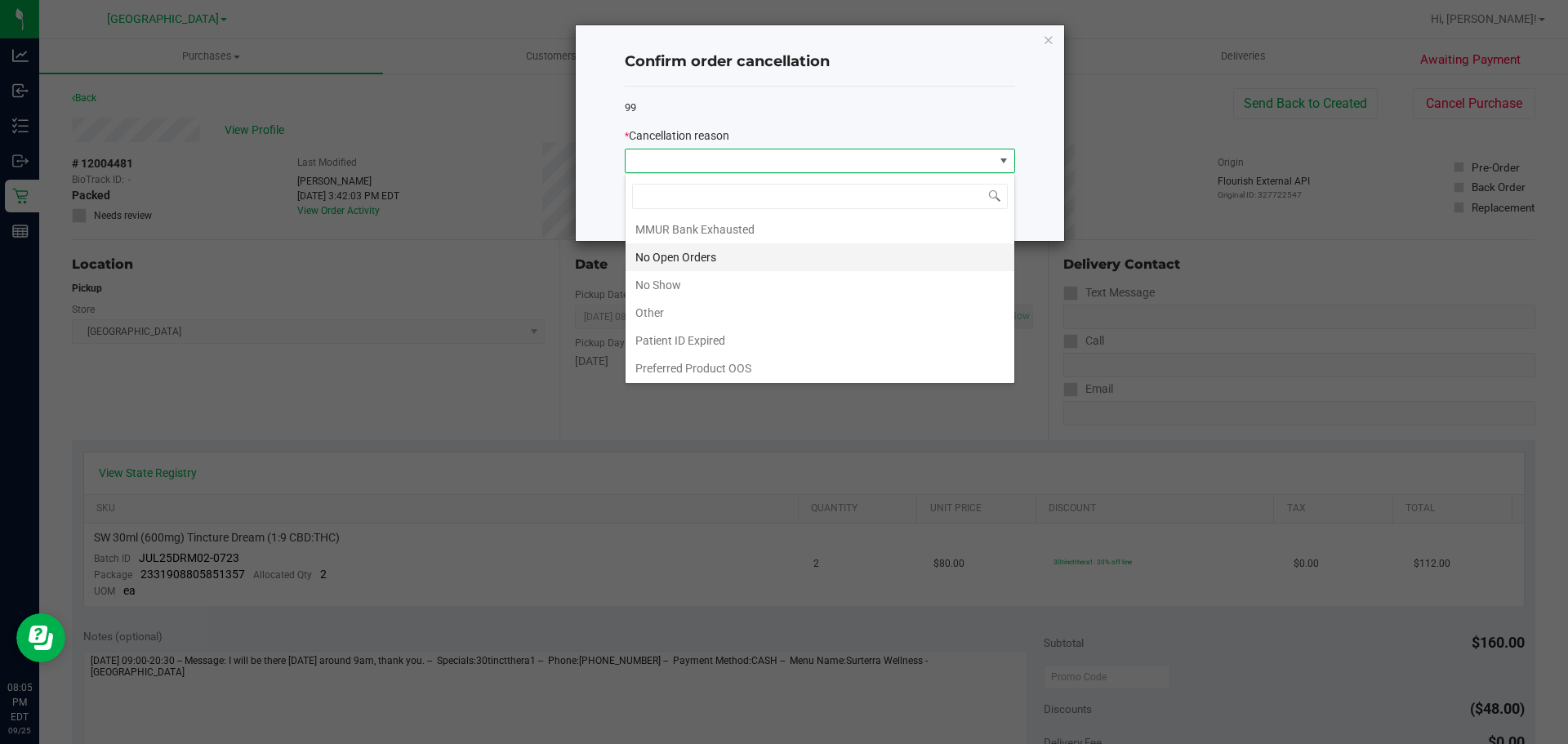
scroll to position [115, 0]
click at [662, 283] on li "No Show" at bounding box center [819, 284] width 388 height 28
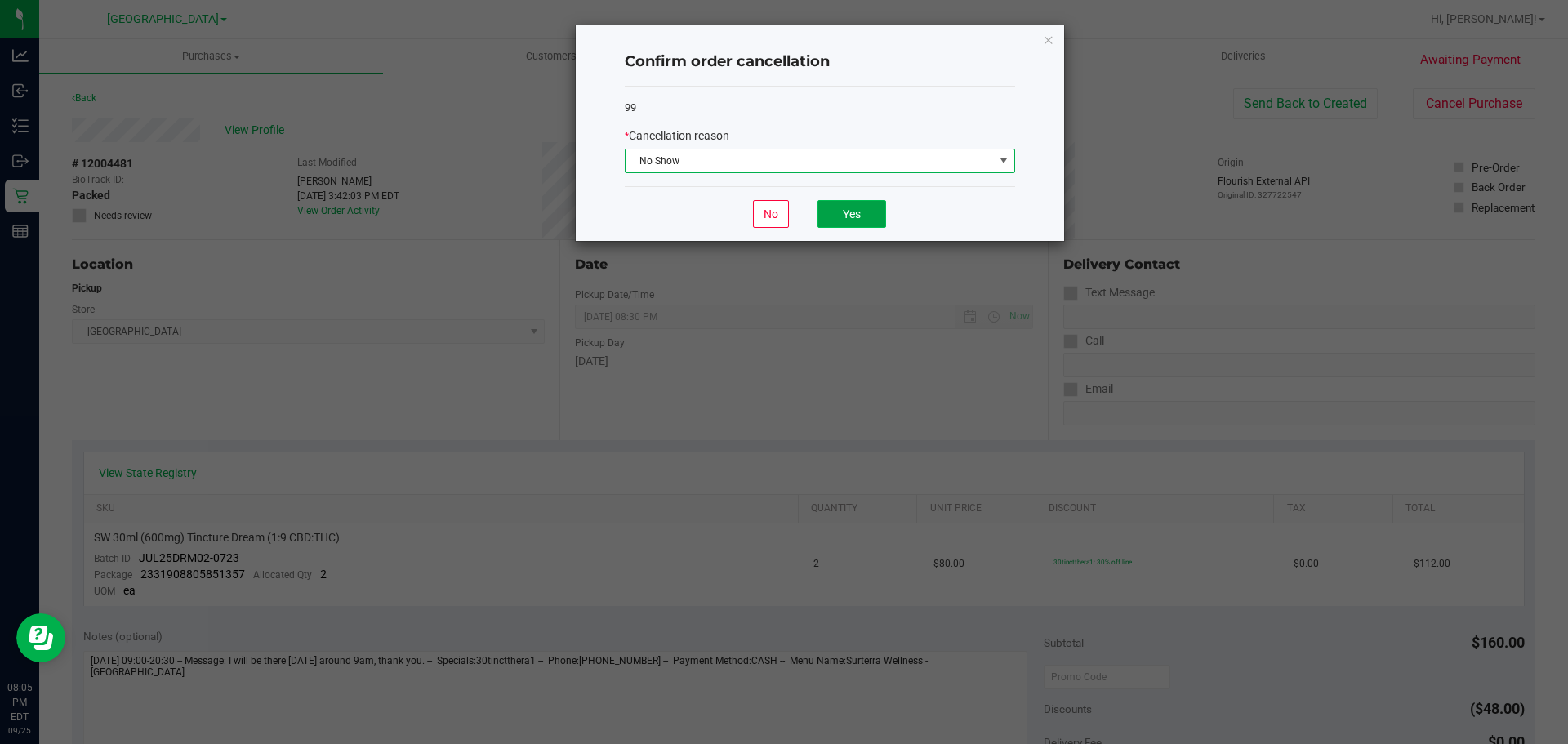
click at [835, 214] on button "Yes" at bounding box center [851, 214] width 68 height 28
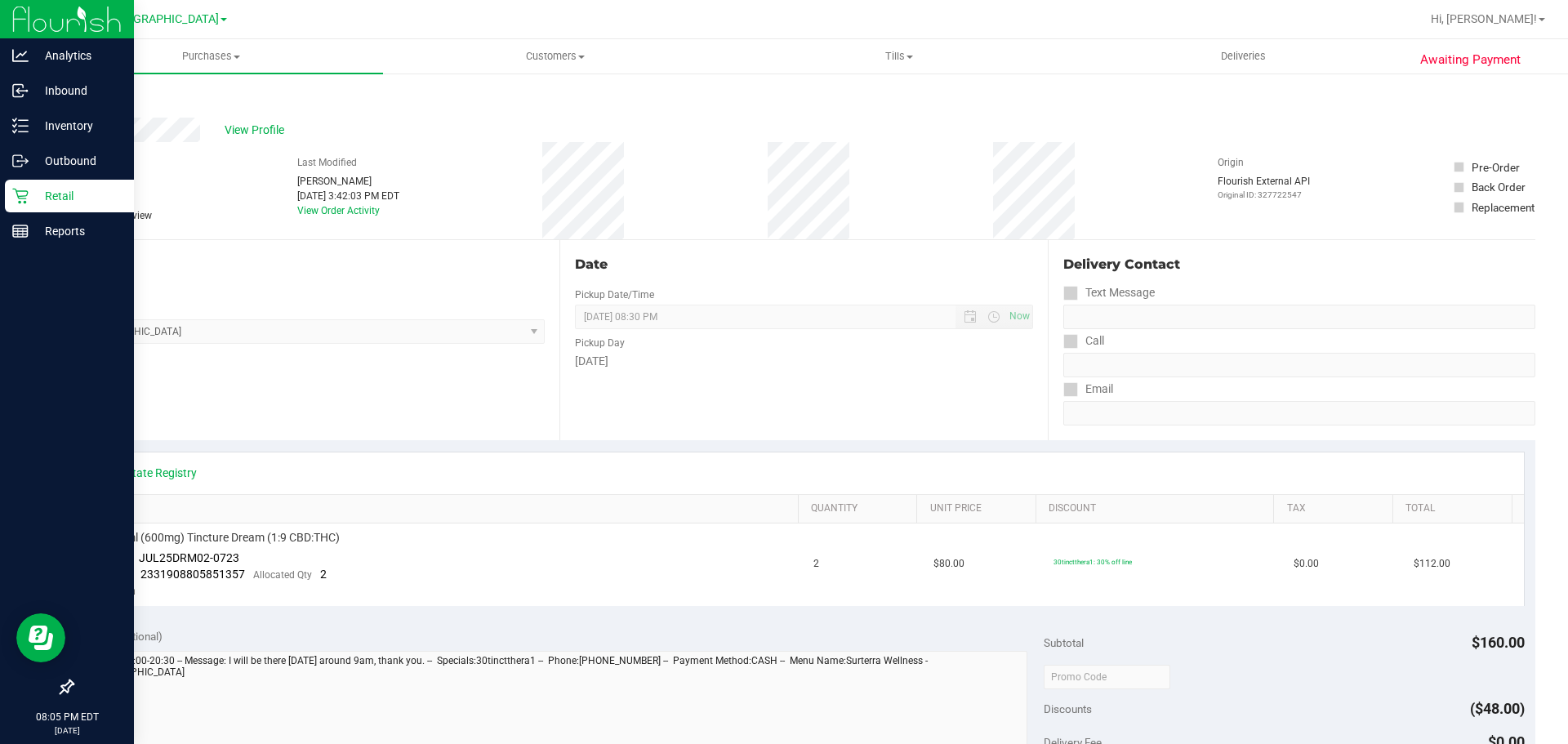
click at [34, 200] on p "Retail" at bounding box center [77, 196] width 98 height 20
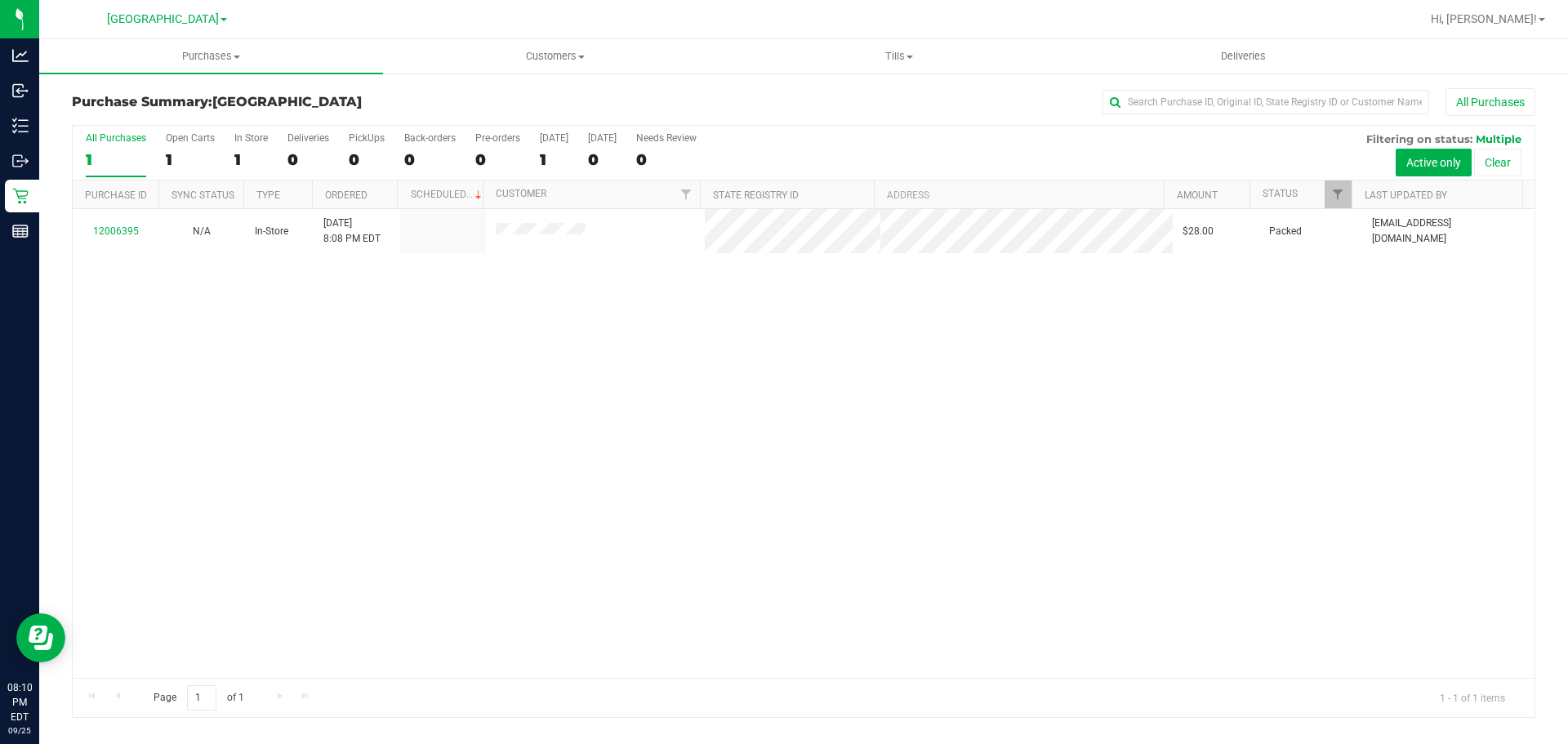
click at [345, 345] on div "12006395 N/A In-Store [DATE] 8:08 PM EDT $28.00 Packed [EMAIL_ADDRESS][DOMAIN_N…" at bounding box center [803, 444] width 1462 height 469
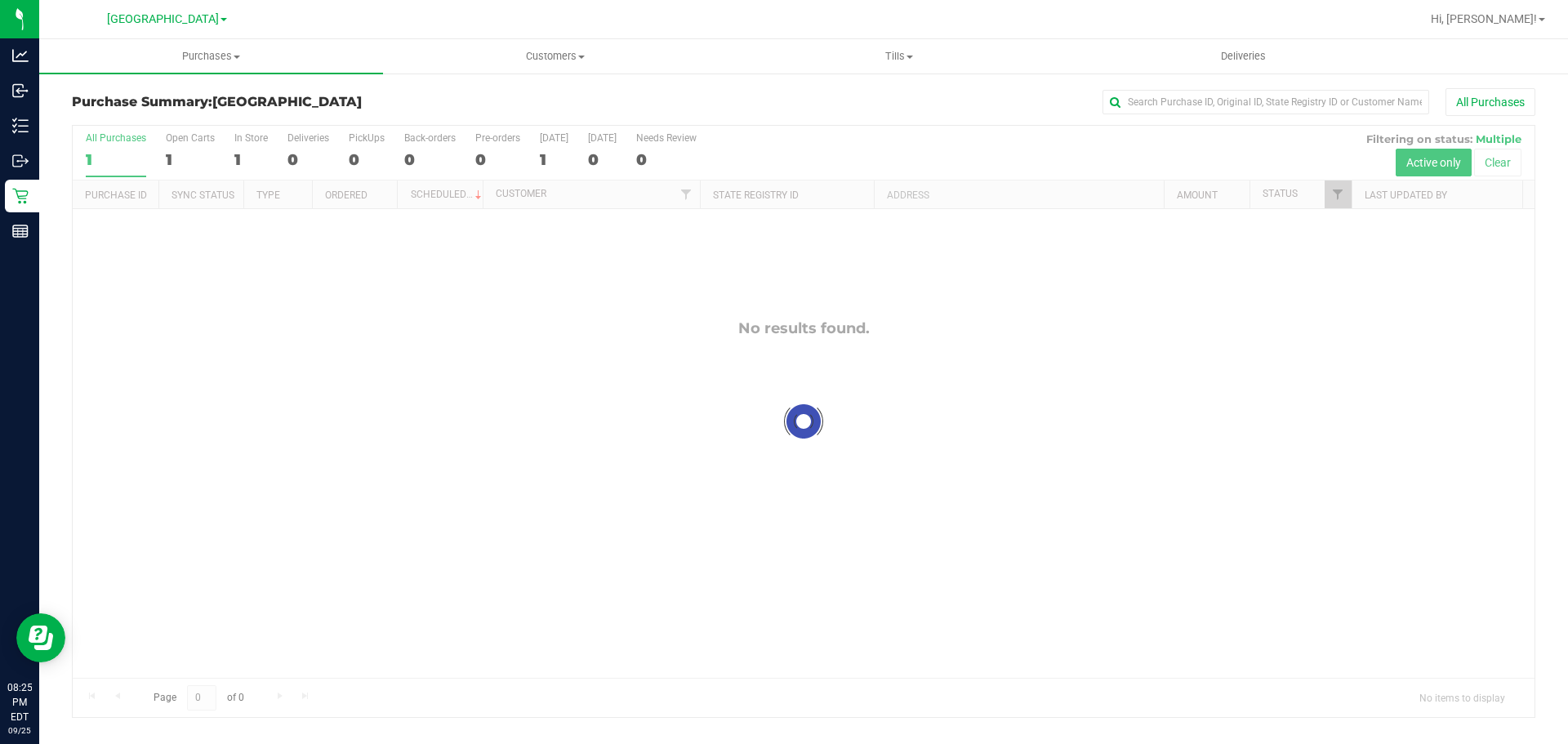
click at [40, 132] on div "Purchase Summary: [GEOGRAPHIC_DATA] All Purchases Loading... All Purchases 1 Op…" at bounding box center [804, 403] width 1528 height 662
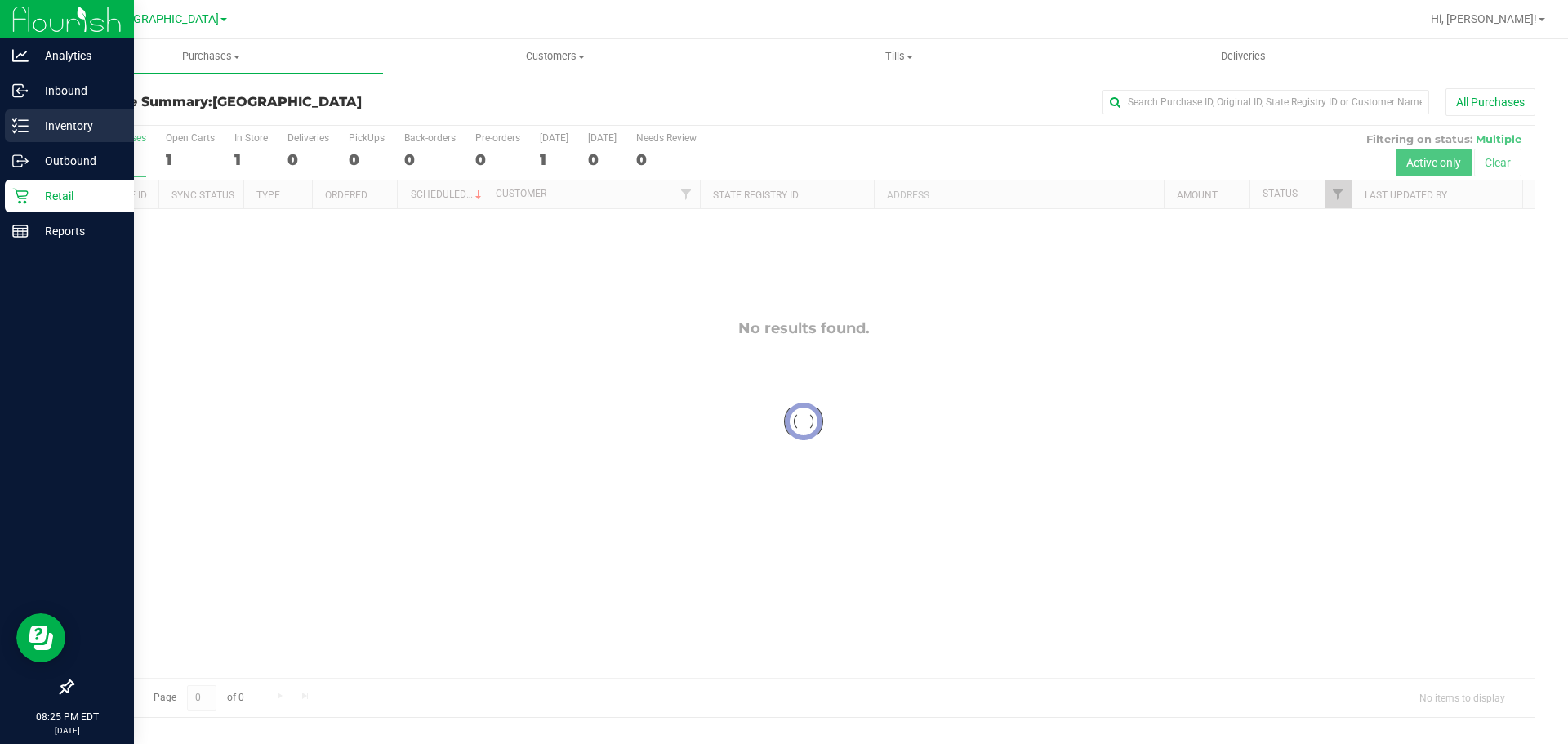
click at [34, 127] on p "Inventory" at bounding box center [77, 126] width 98 height 20
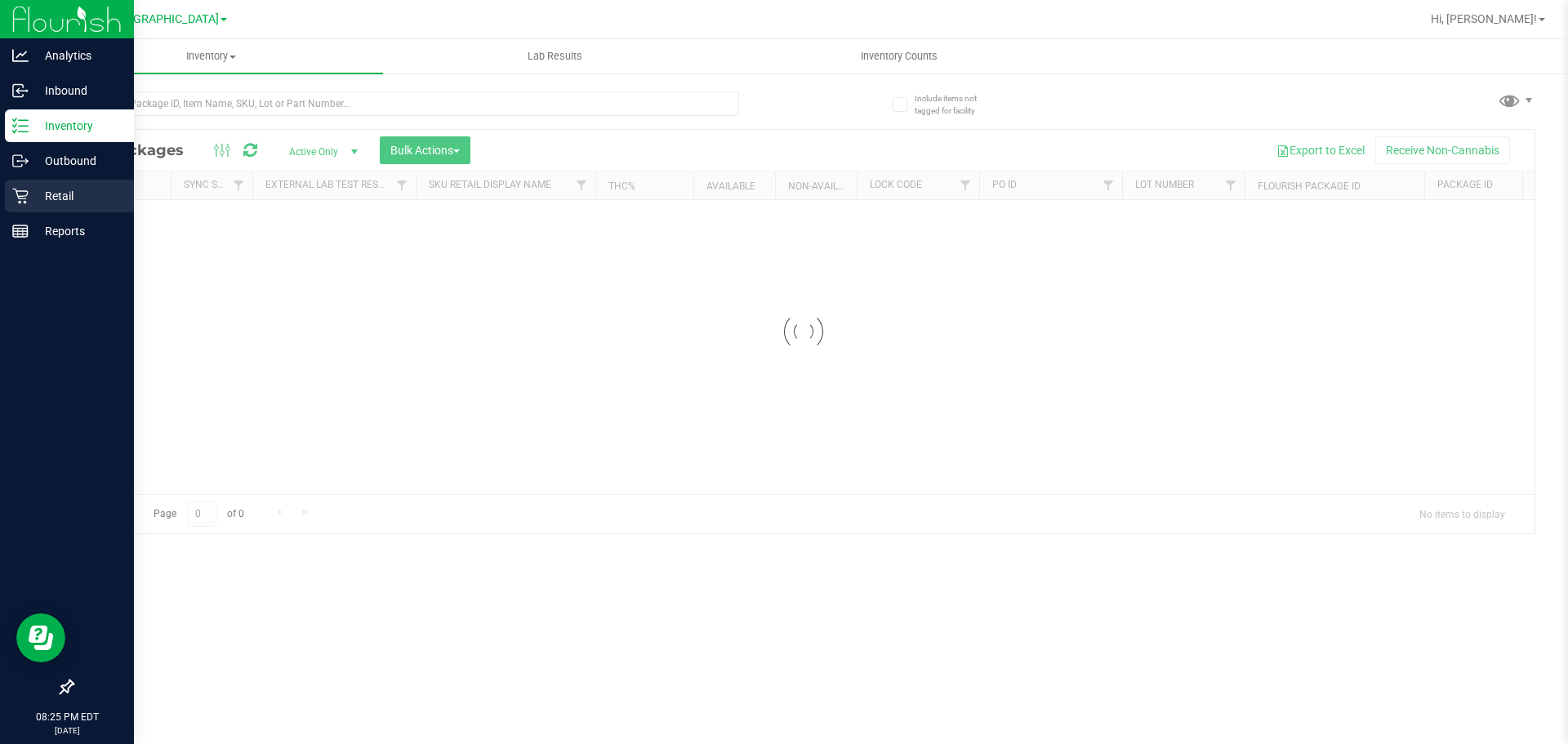
click at [32, 190] on p "Retail" at bounding box center [77, 196] width 98 height 20
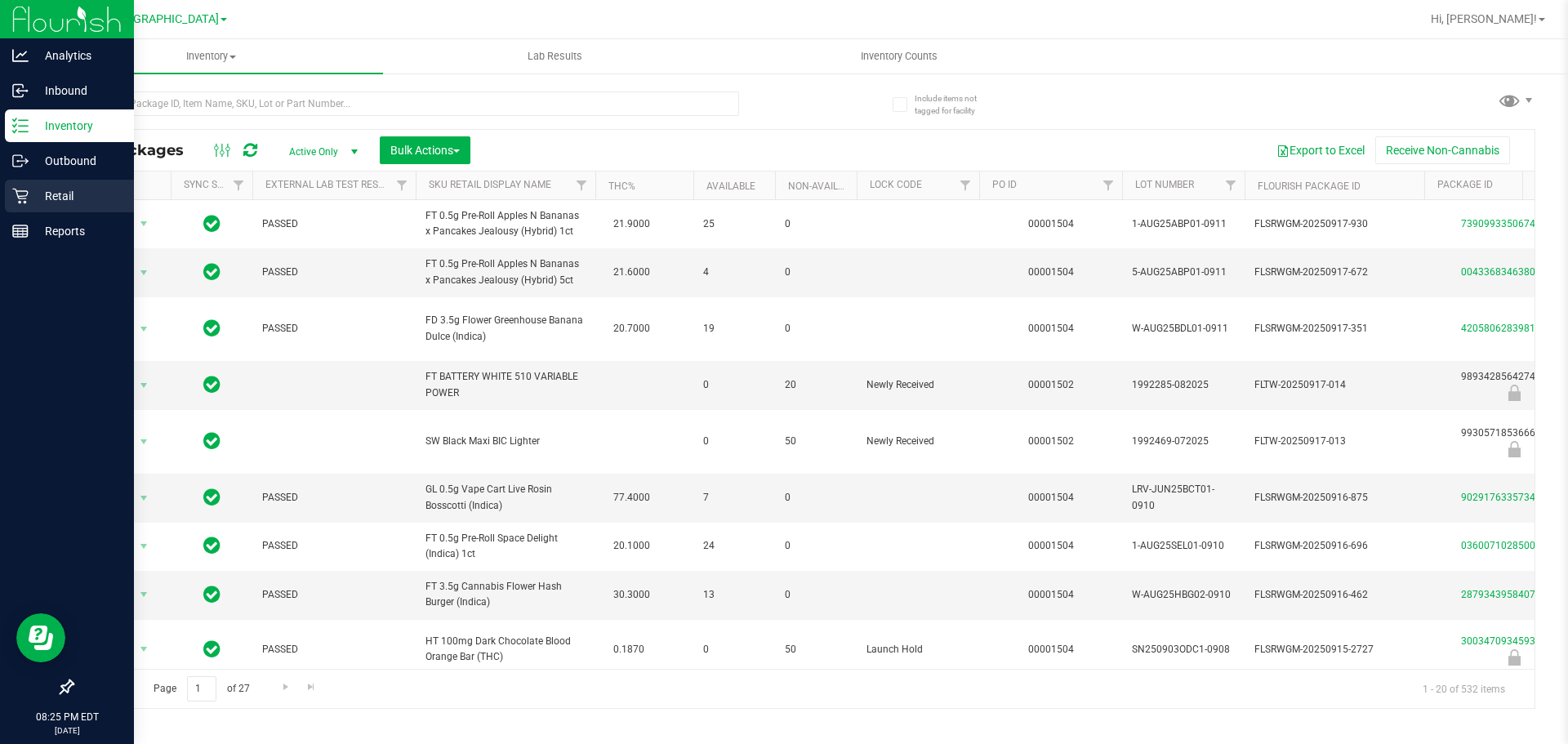
click at [0, 183] on link "Retail" at bounding box center [67, 197] width 134 height 35
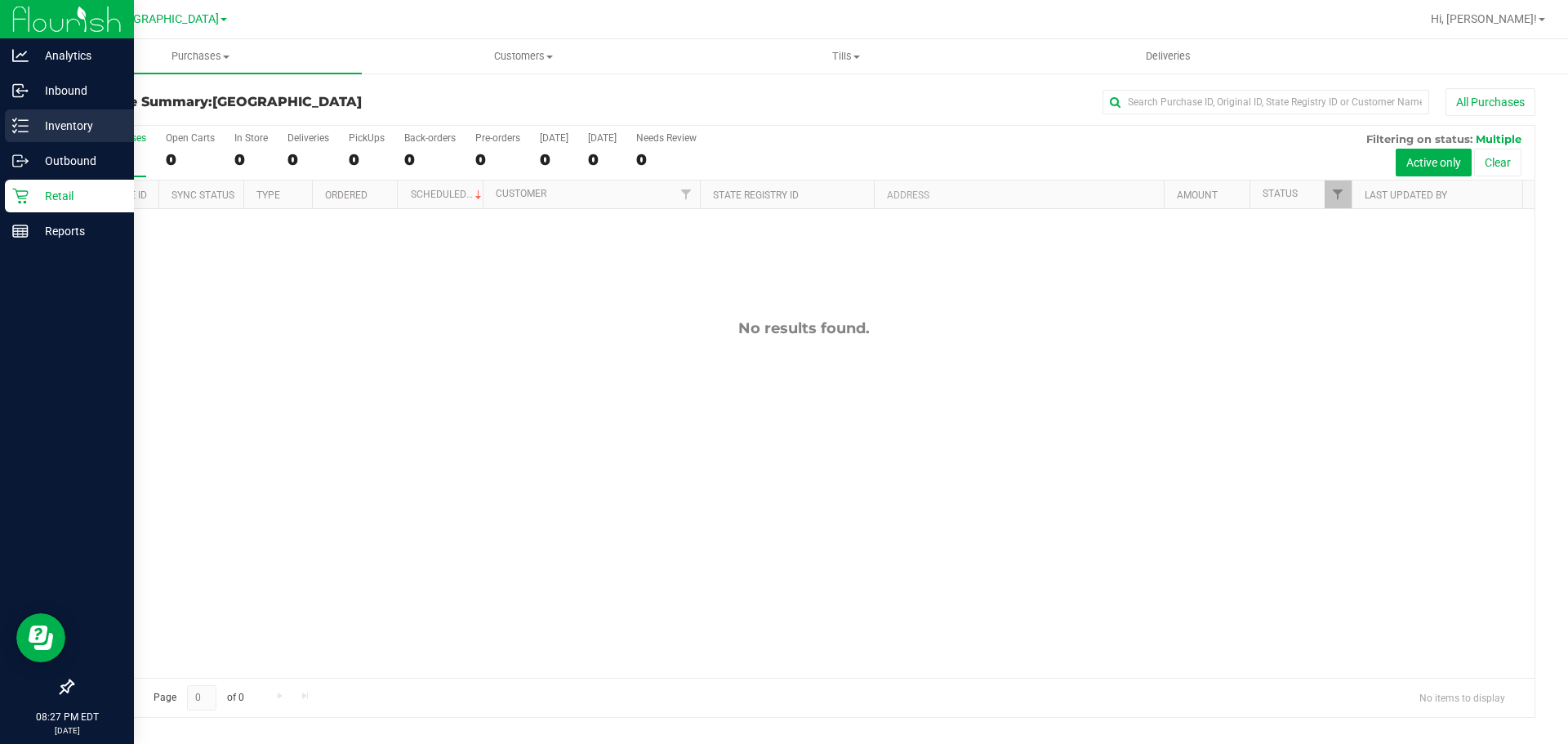
click at [37, 127] on p "Inventory" at bounding box center [77, 126] width 98 height 20
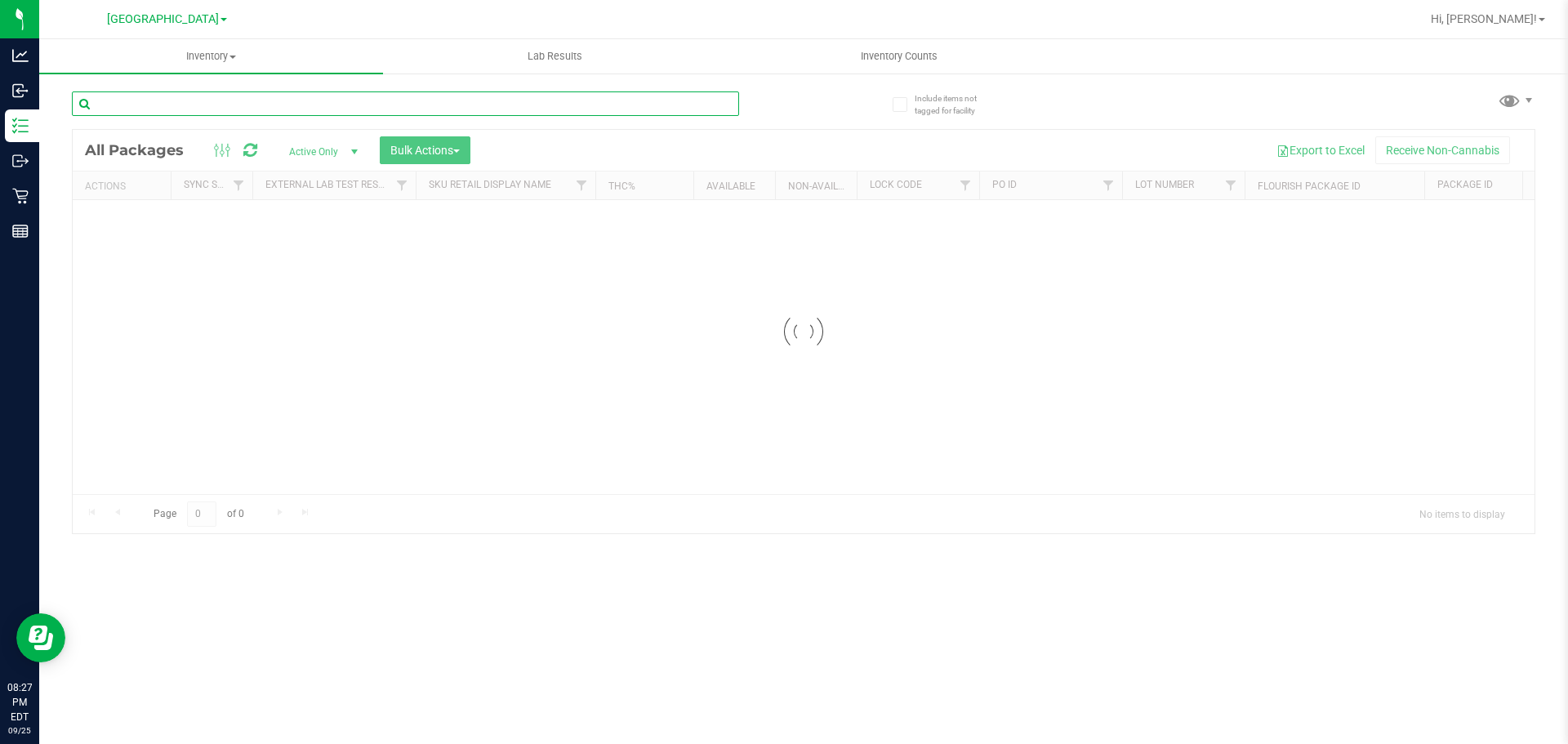
click at [157, 92] on input "text" at bounding box center [405, 104] width 667 height 25
type input "frs"
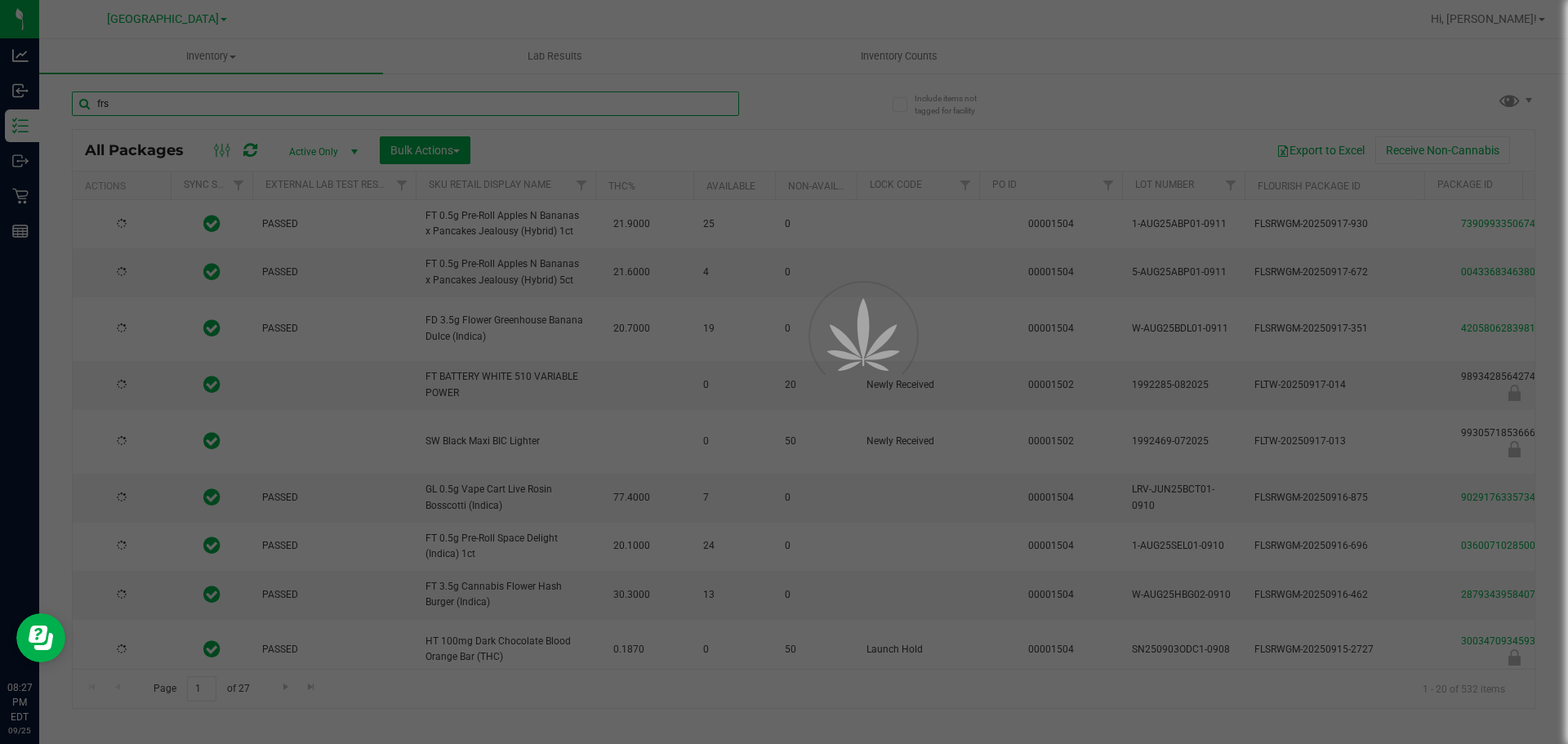
type input "[DATE]"
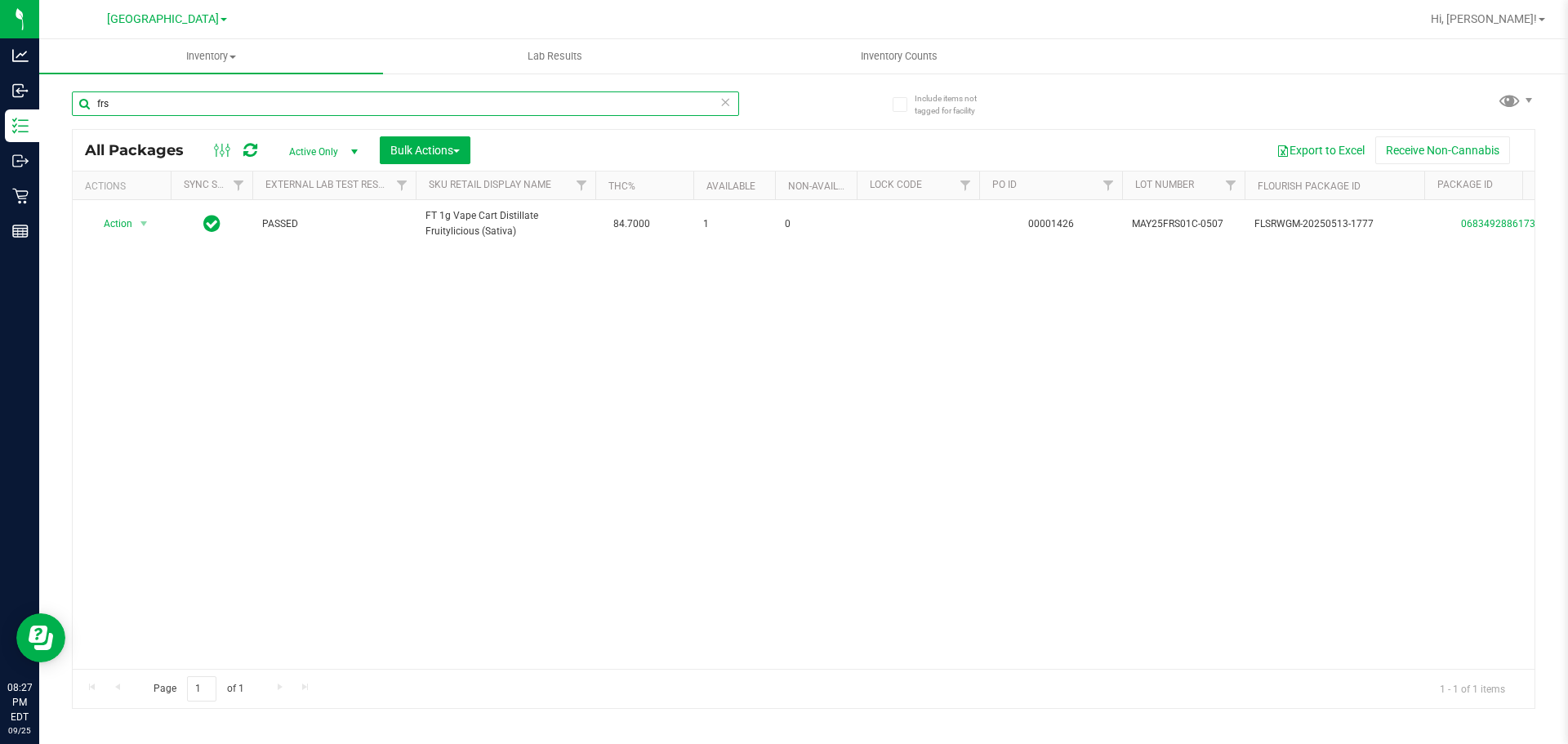
click at [306, 115] on input "frs" at bounding box center [405, 104] width 667 height 25
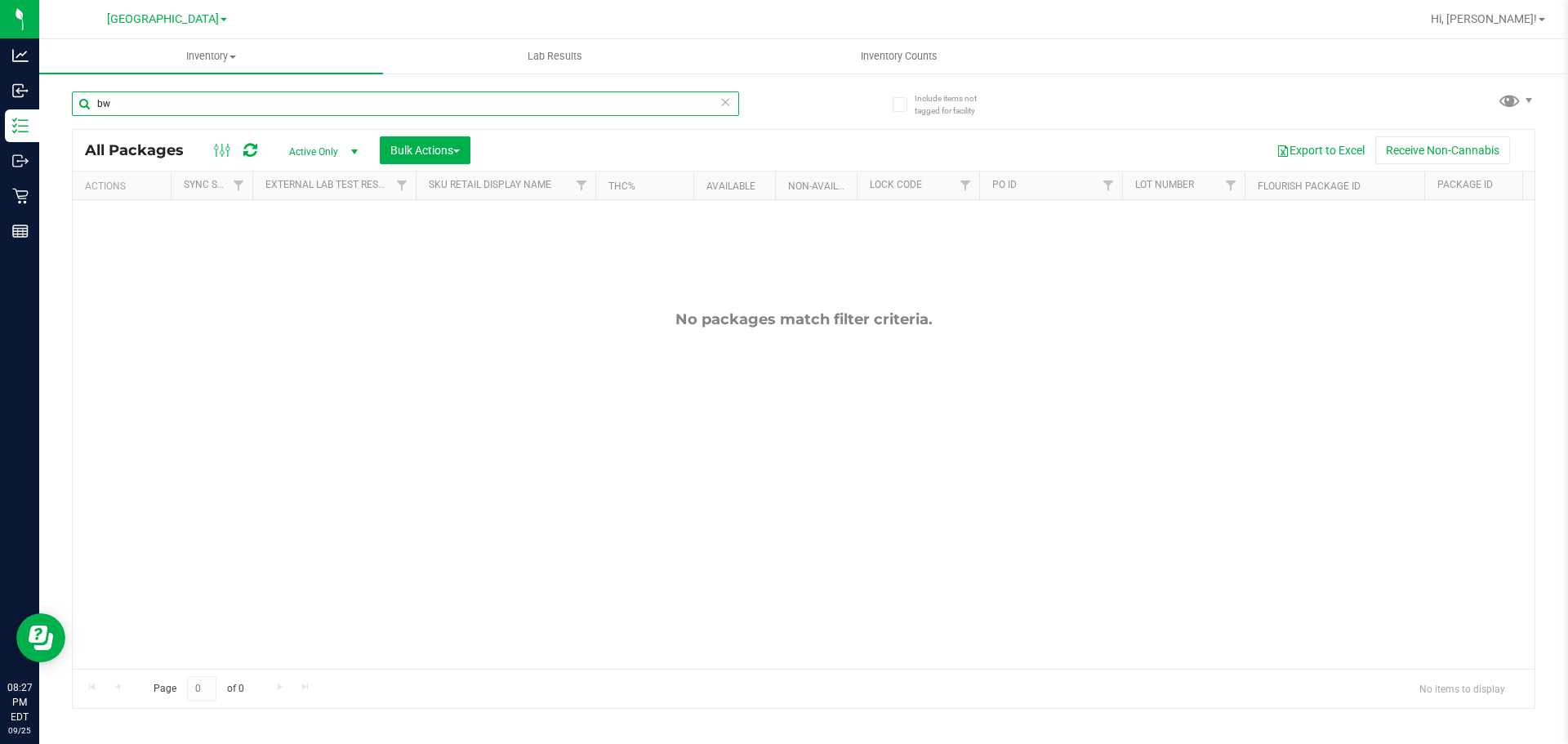
type input "b"
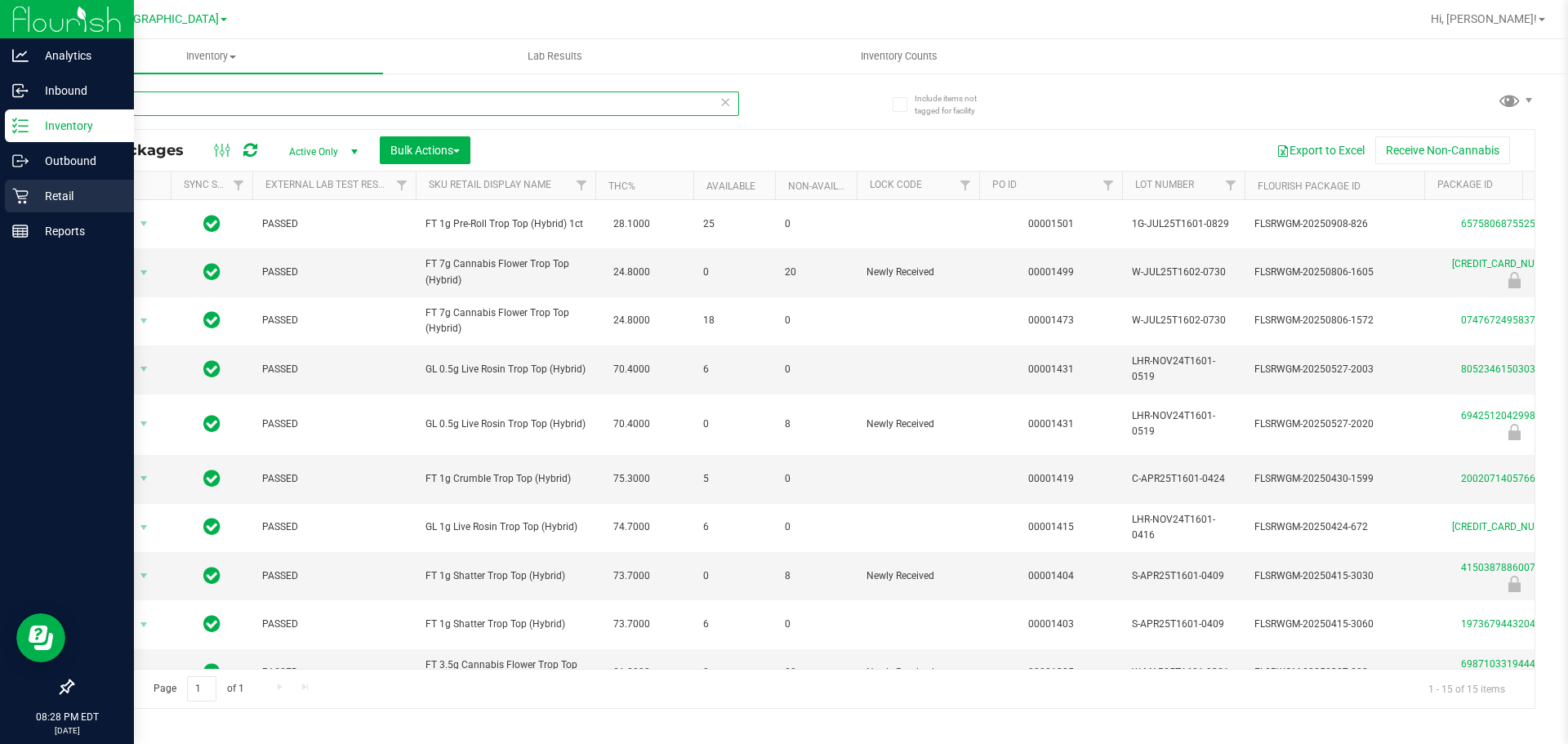
type input "t16"
click at [12, 186] on div "Retail" at bounding box center [69, 196] width 129 height 33
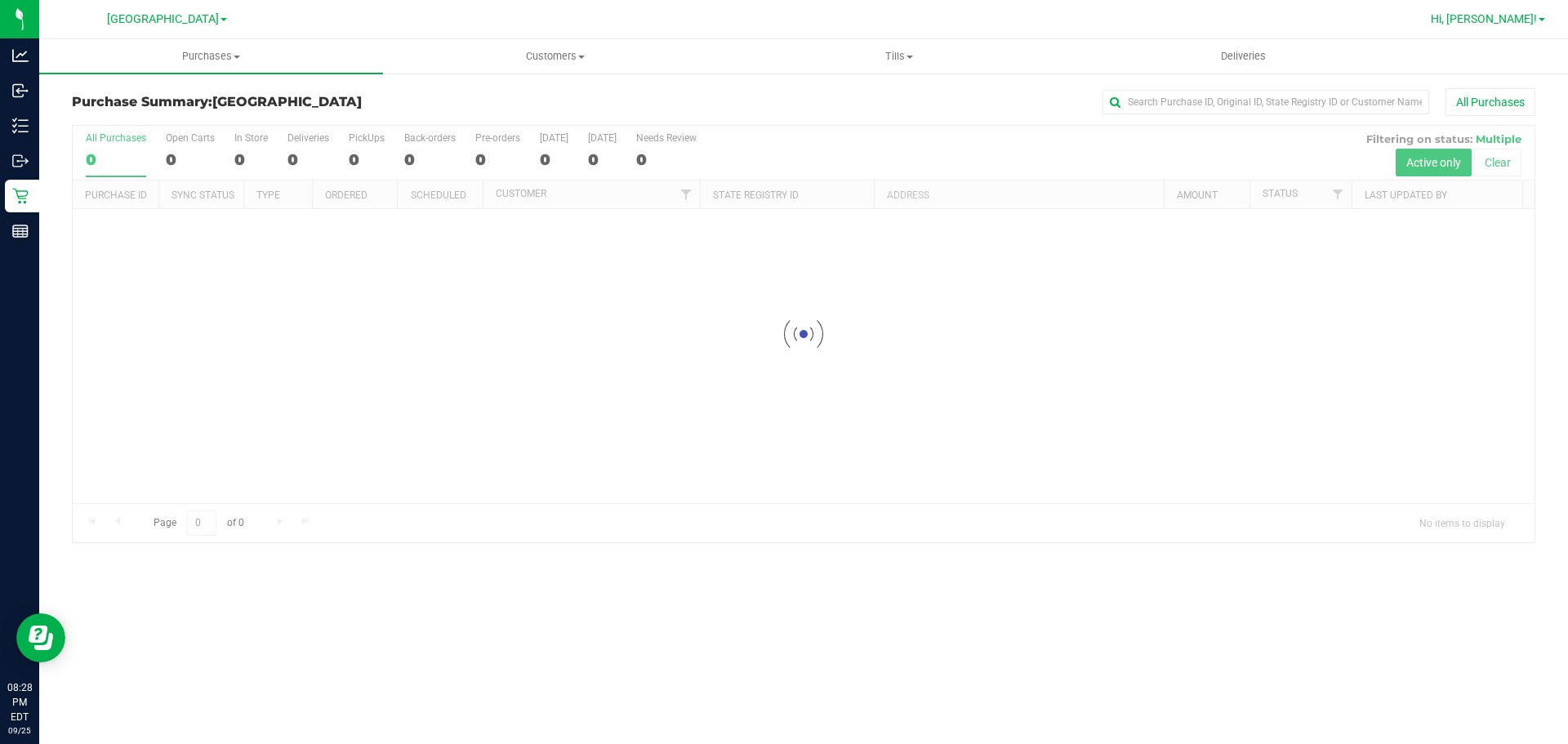
click at [1501, 26] on link "Hi, [PERSON_NAME]!" at bounding box center [1487, 19] width 127 height 17
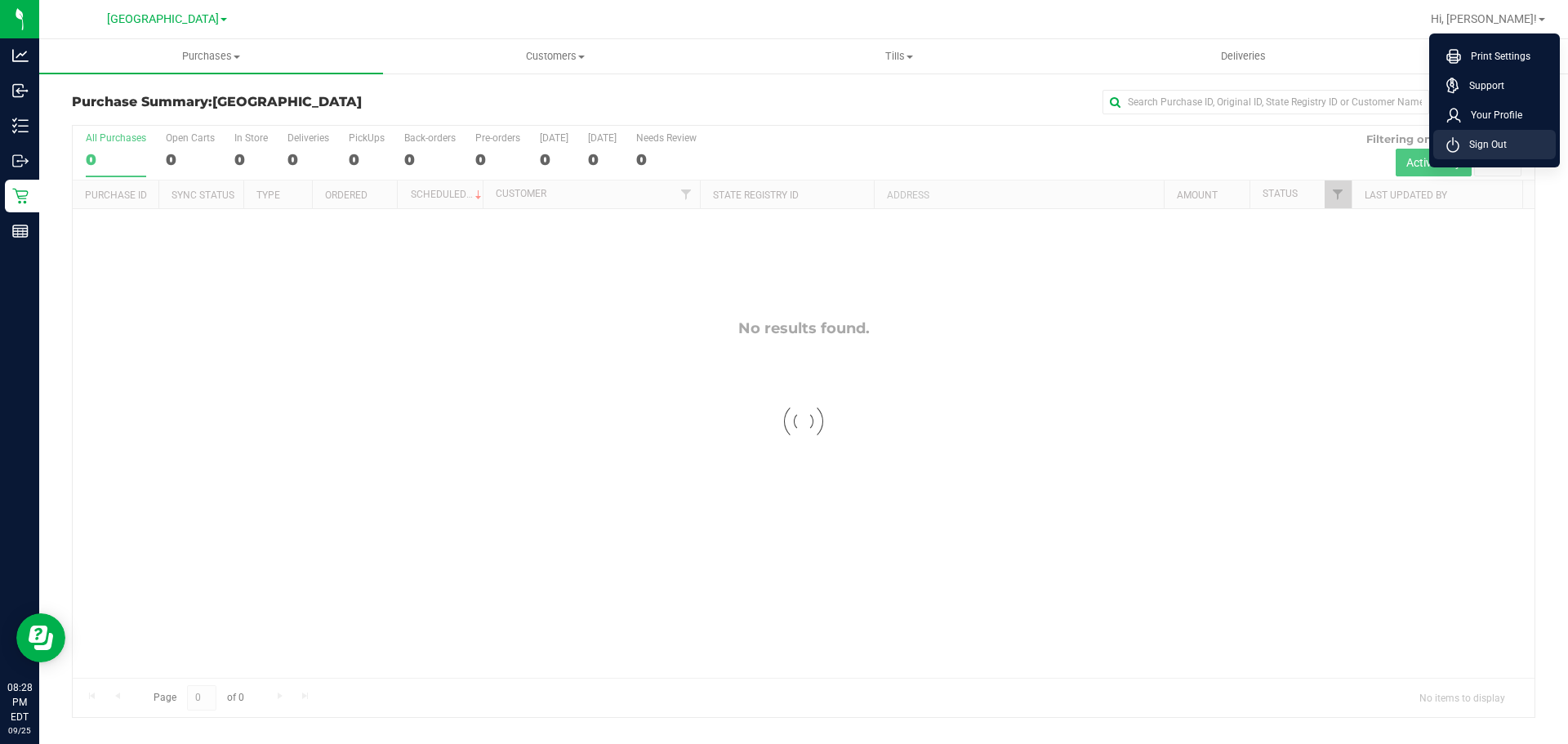
click at [1495, 138] on span "Sign Out" at bounding box center [1482, 144] width 47 height 16
